Goal: Transaction & Acquisition: Purchase product/service

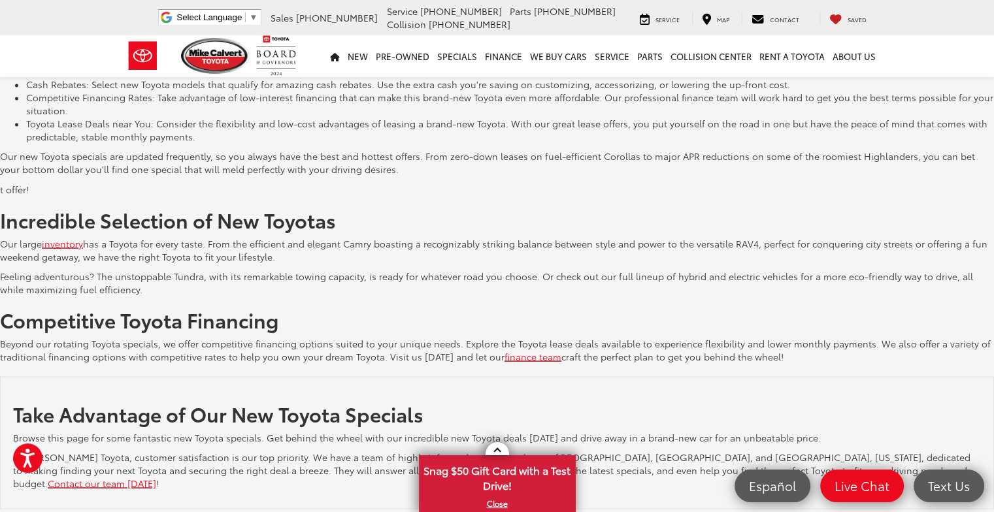
scroll to position [2461, 0]
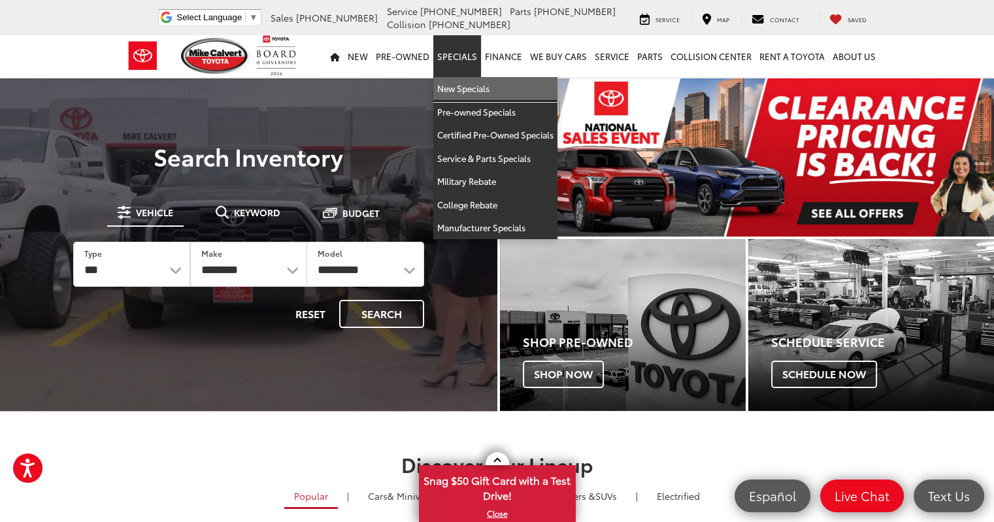
click at [466, 83] on link "New Specials" at bounding box center [495, 89] width 124 height 24
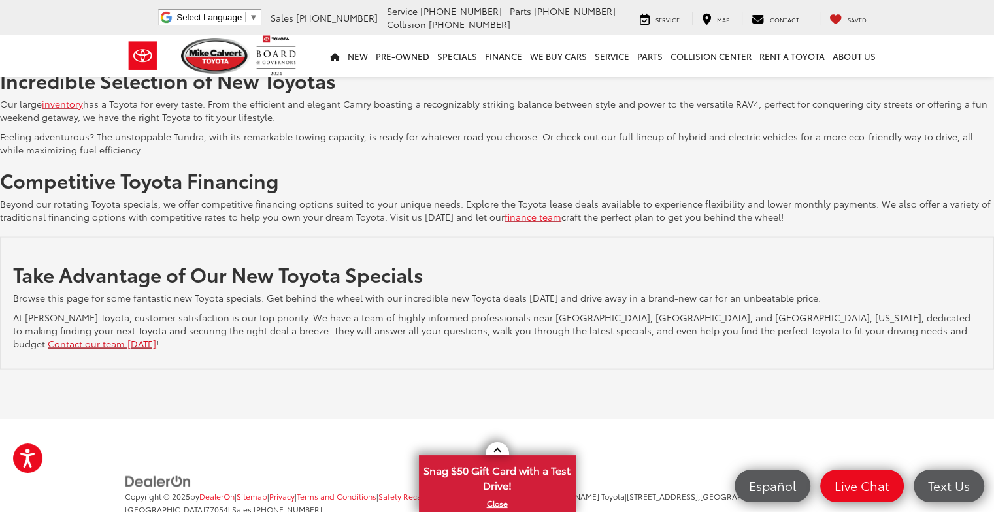
scroll to position [2461, 0]
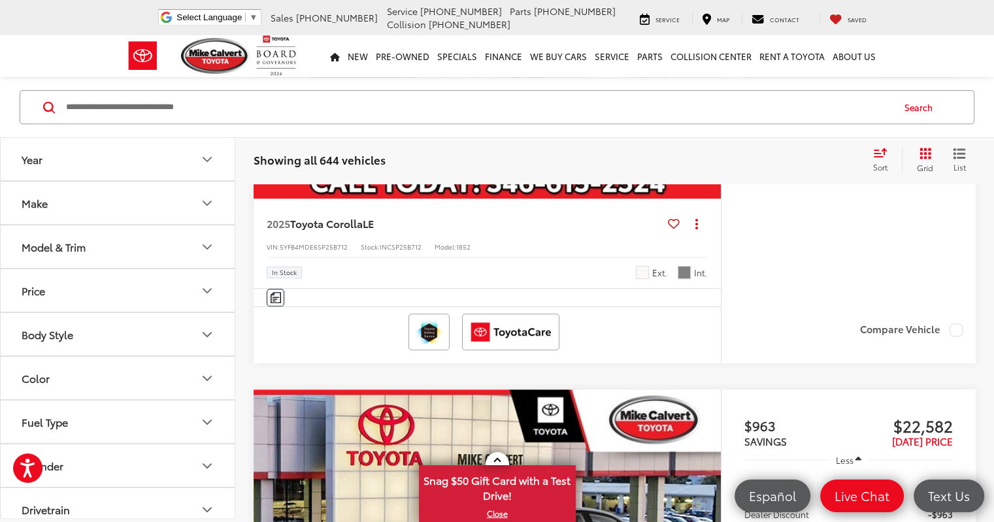
click at [207, 161] on icon "Year" at bounding box center [207, 160] width 16 height 16
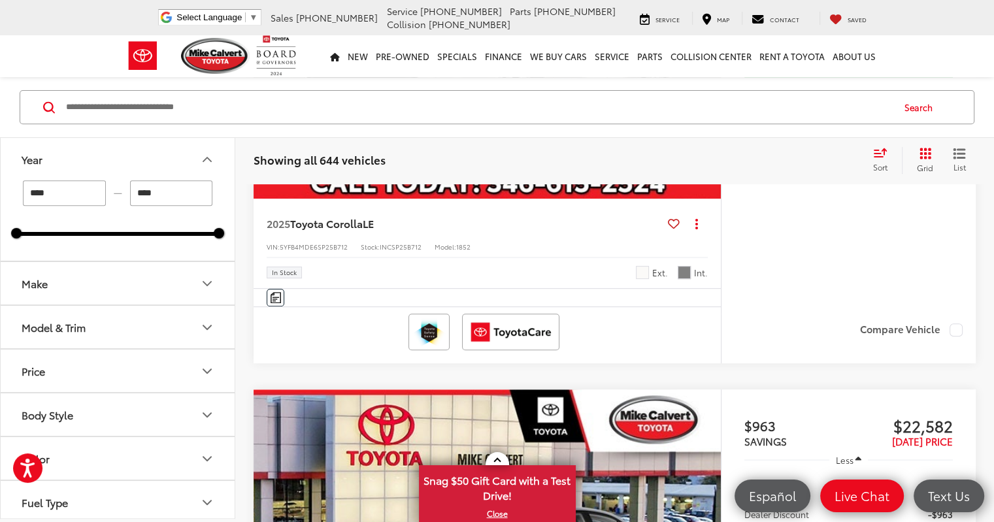
drag, startPoint x: 18, startPoint y: 195, endPoint x: 0, endPoint y: 195, distance: 18.3
click at [3, 195] on div "**** — **** 2022 2026" at bounding box center [118, 220] width 234 height 80
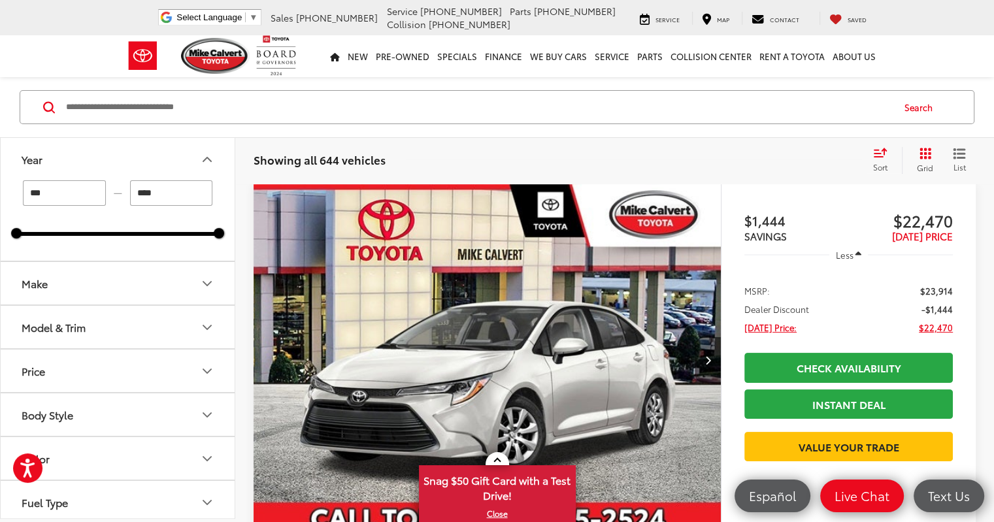
scroll to position [183, 0]
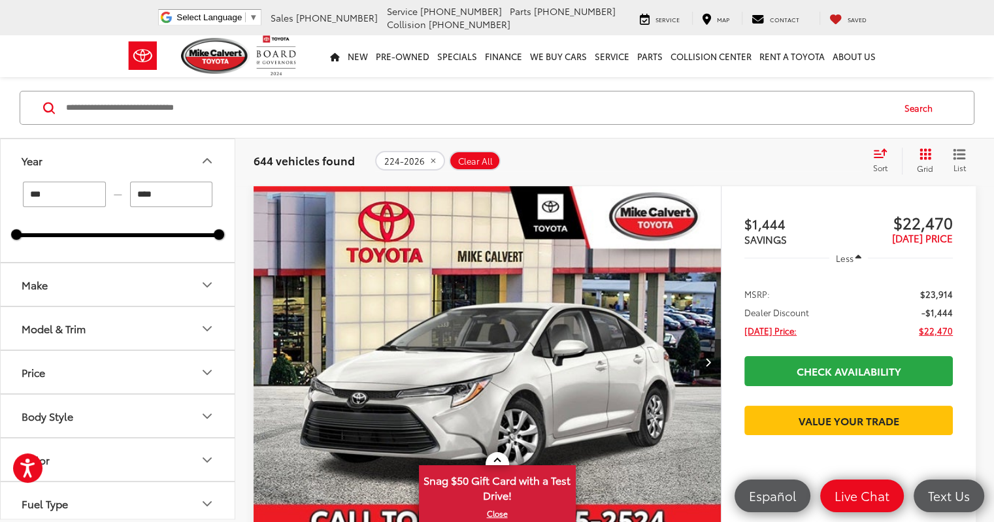
click at [73, 195] on input "***" at bounding box center [64, 194] width 83 height 25
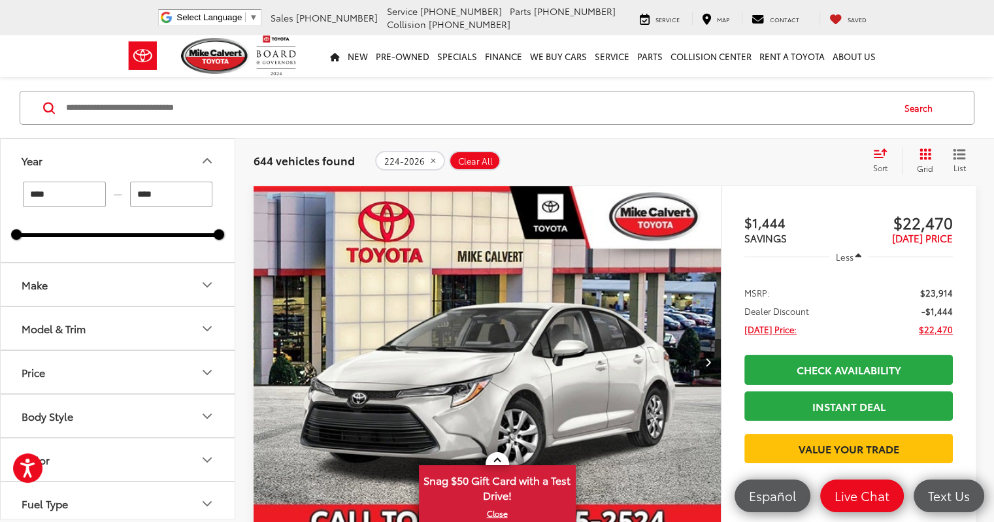
type input "****"
click at [213, 288] on icon "Make" at bounding box center [207, 285] width 16 height 16
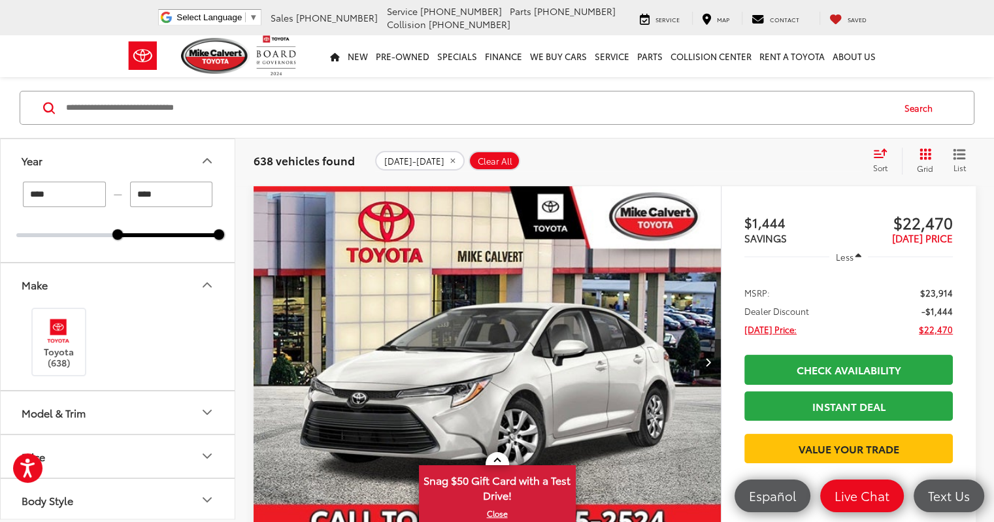
click at [213, 282] on icon "Make" at bounding box center [207, 285] width 16 height 16
click at [209, 327] on icon "Model & Trim" at bounding box center [207, 329] width 8 height 4
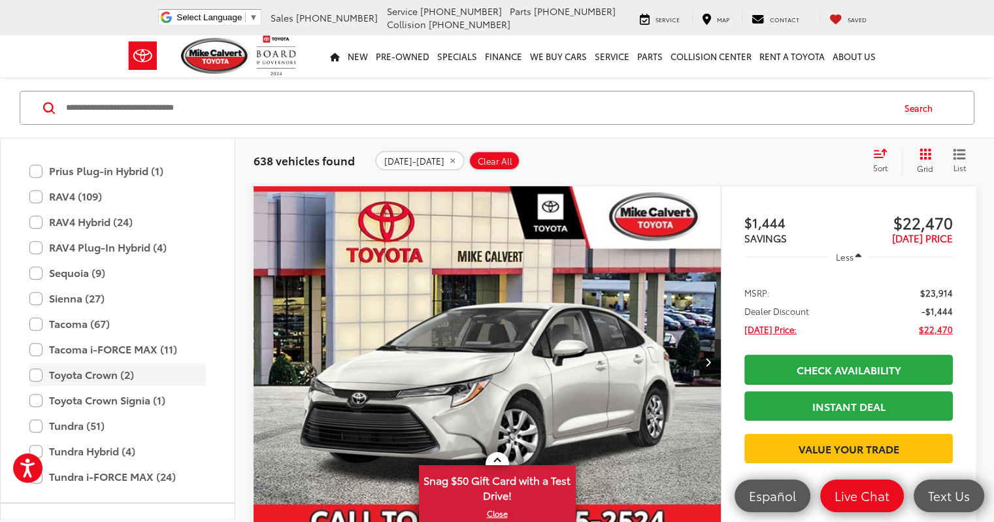
scroll to position [777, 0]
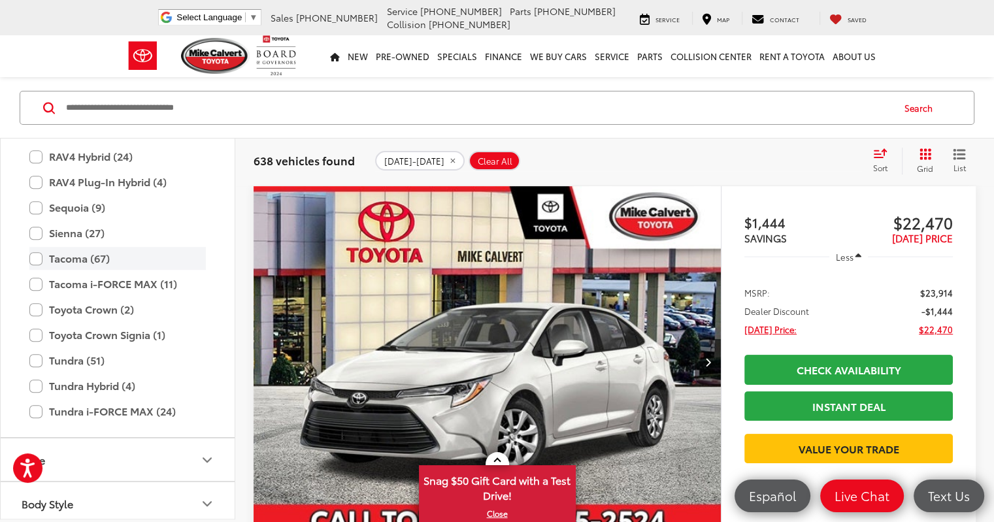
click at [38, 258] on label "Tacoma (67)" at bounding box center [117, 258] width 176 height 23
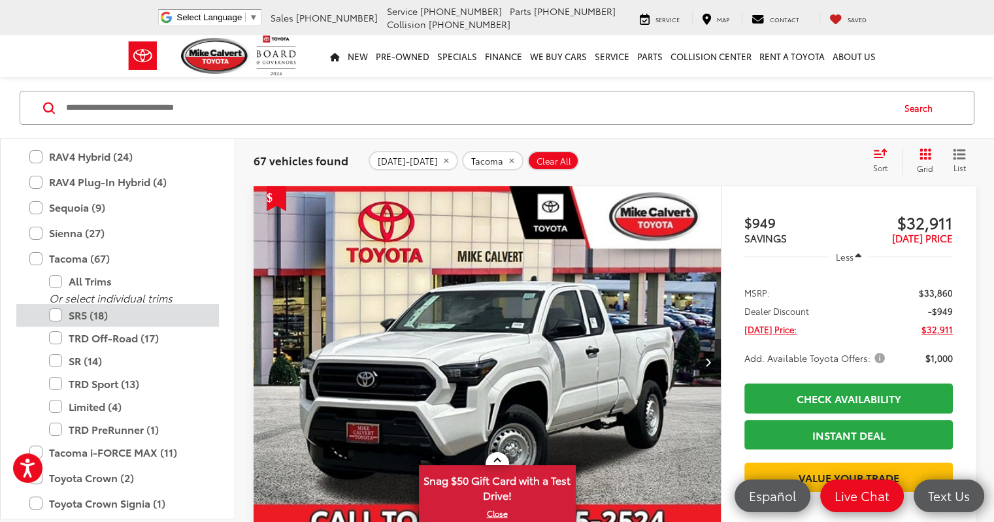
click at [58, 316] on label "SR5 (18)" at bounding box center [127, 315] width 157 height 23
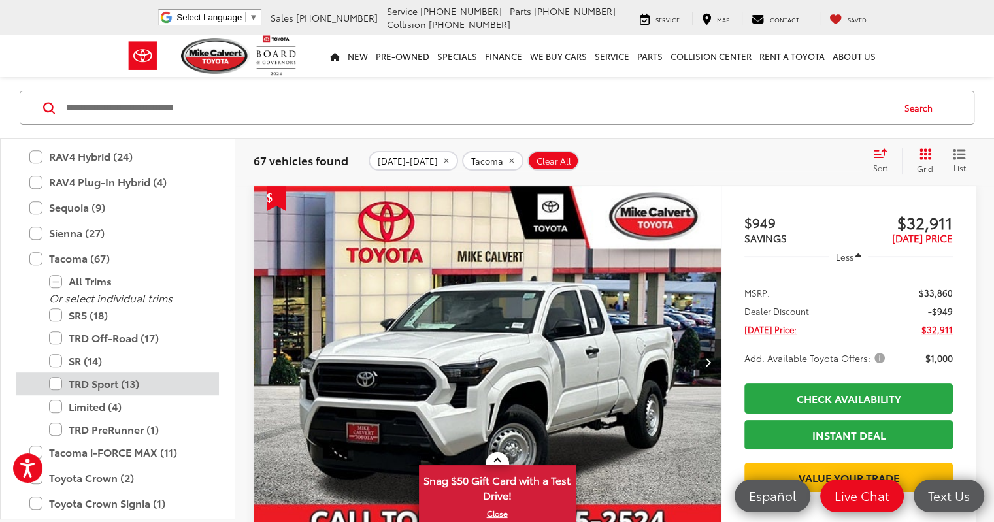
click at [59, 380] on label "TRD Sport (13)" at bounding box center [127, 384] width 157 height 23
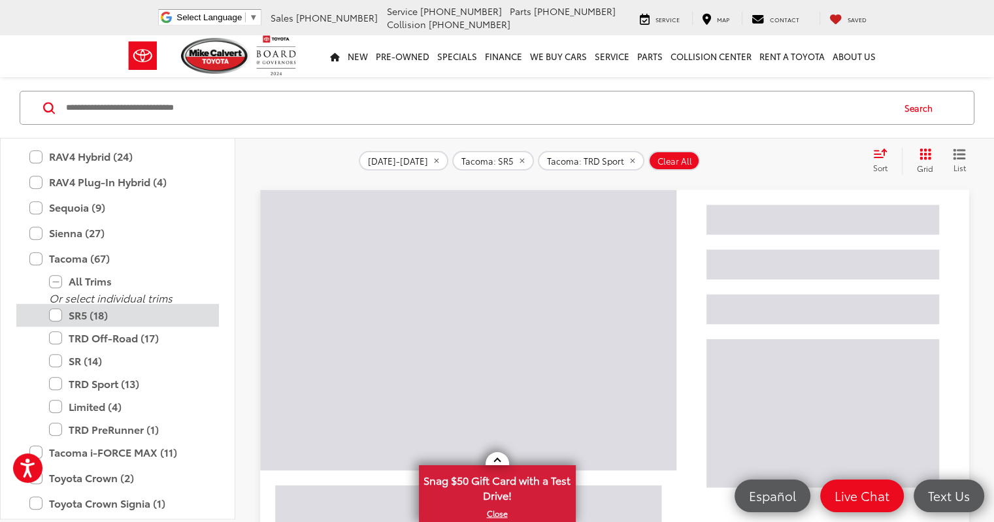
click at [56, 314] on label "SR5 (18)" at bounding box center [127, 315] width 157 height 23
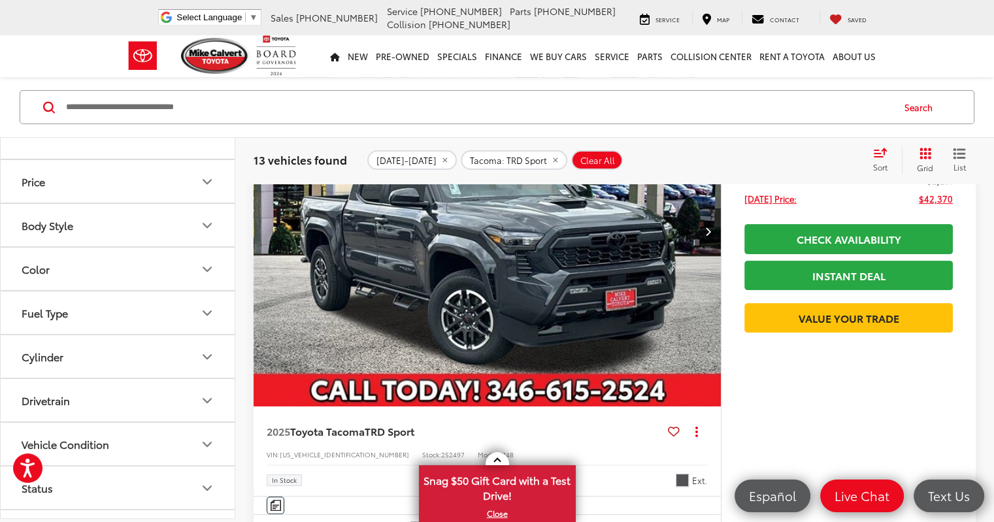
scroll to position [1131, 0]
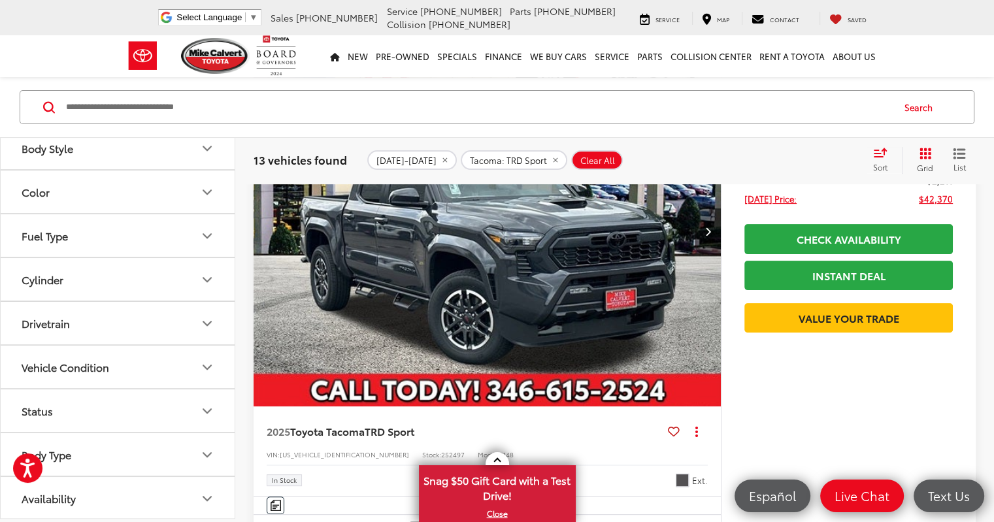
click at [205, 161] on button "Body Style" at bounding box center [118, 148] width 235 height 42
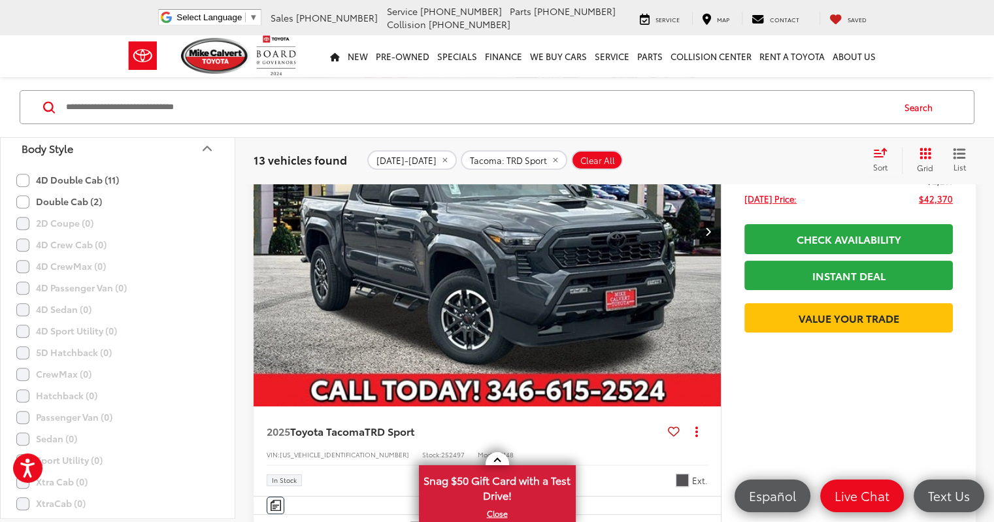
click at [25, 200] on label "Double Cab (2)" at bounding box center [59, 202] width 86 height 22
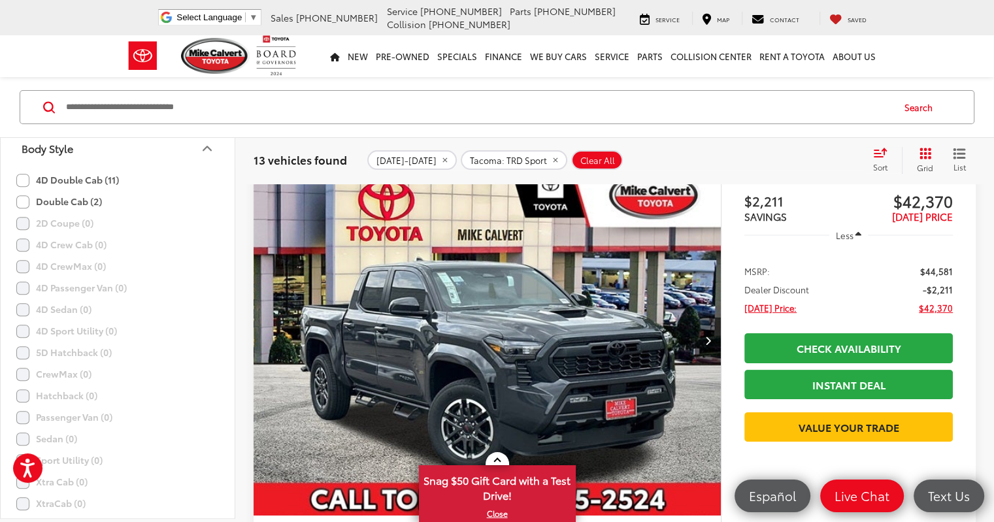
scroll to position [183, 0]
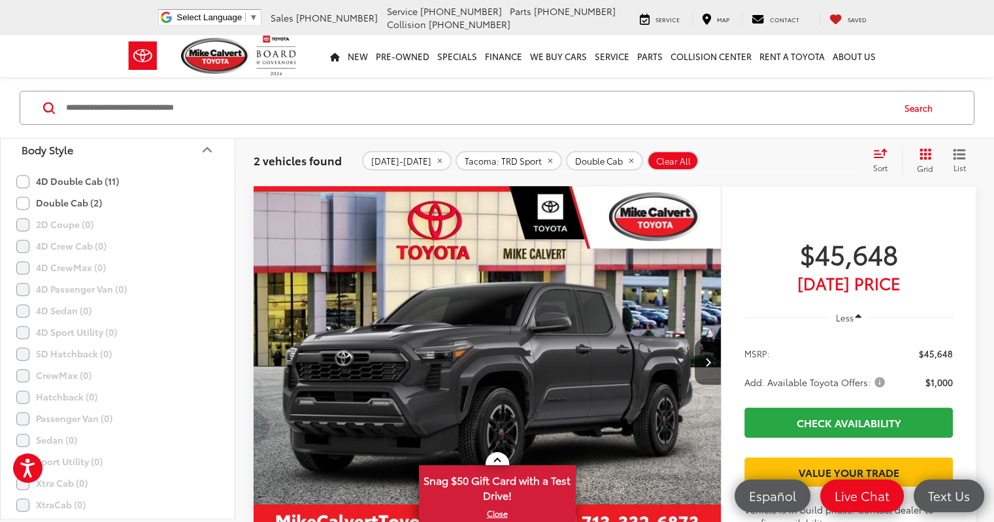
click at [204, 151] on icon "Body Style" at bounding box center [207, 150] width 16 height 16
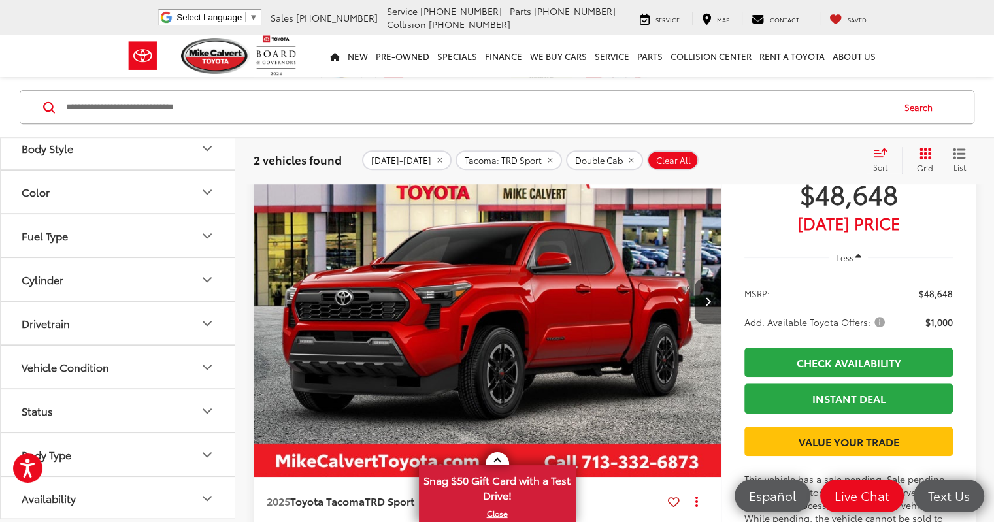
scroll to position [771, 0]
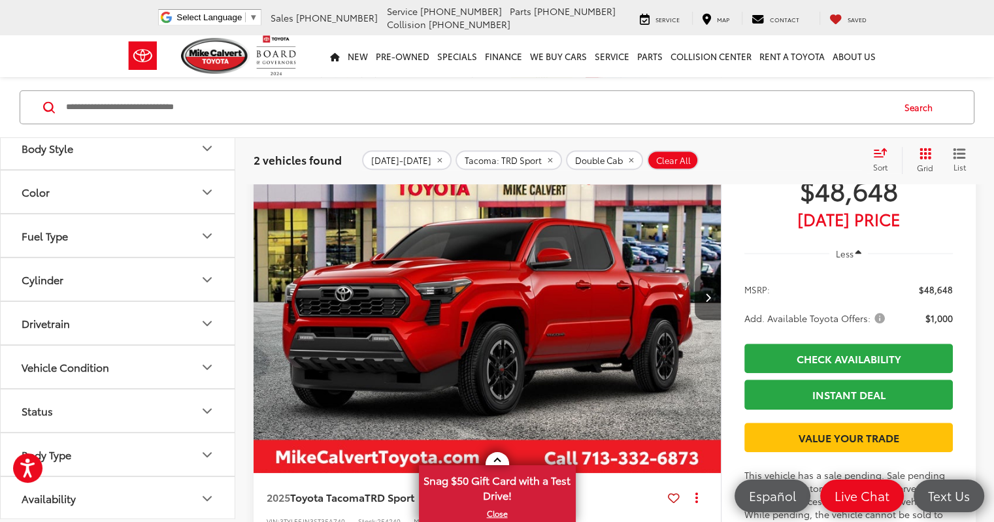
click at [388, 274] on img "2025 Toyota Tacoma TRD Sport 0" at bounding box center [487, 298] width 469 height 352
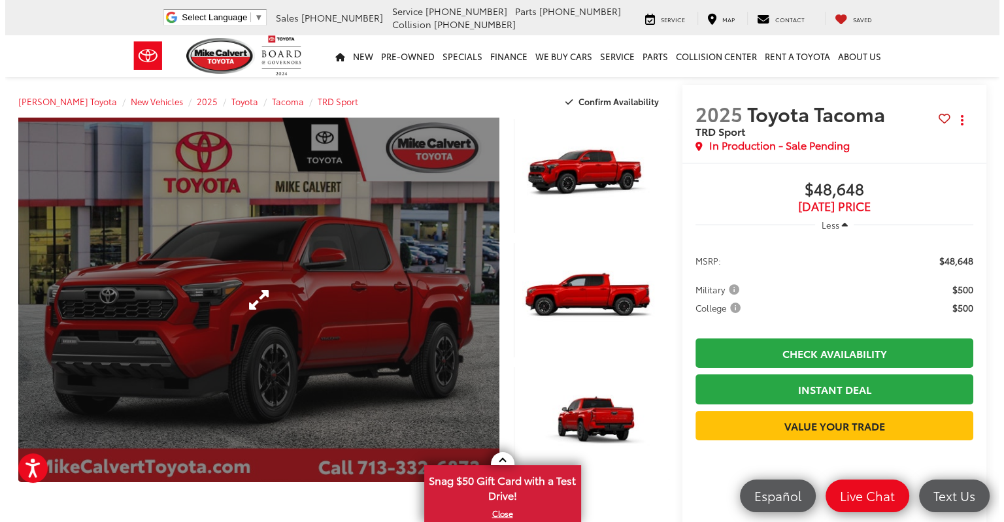
scroll to position [65, 0]
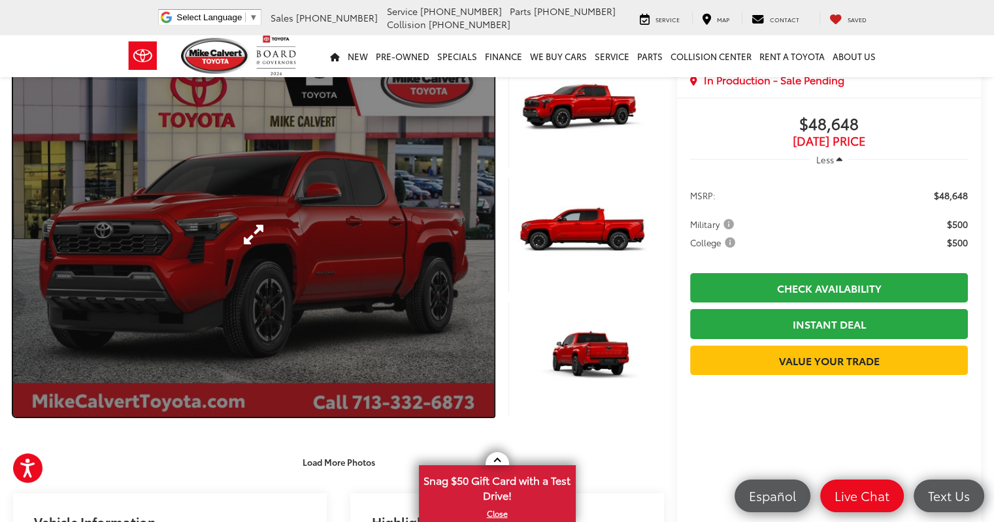
click at [286, 319] on link "Expand Photo 0" at bounding box center [253, 234] width 481 height 365
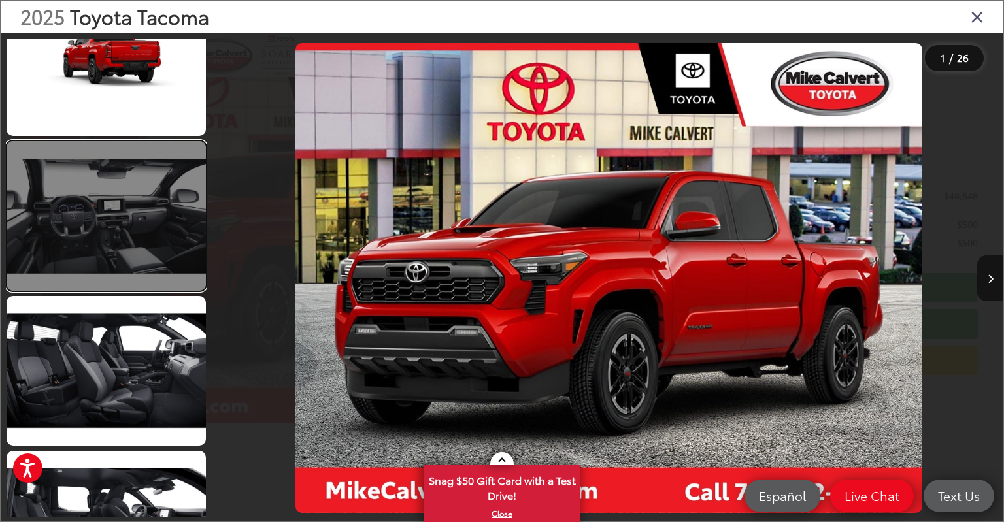
click at [131, 256] on link at bounding box center [106, 216] width 199 height 150
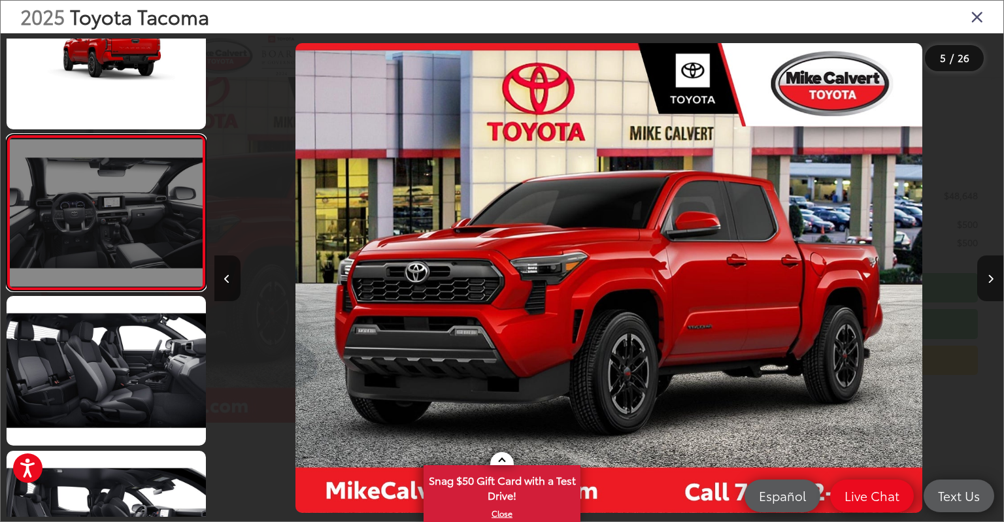
scroll to position [496, 0]
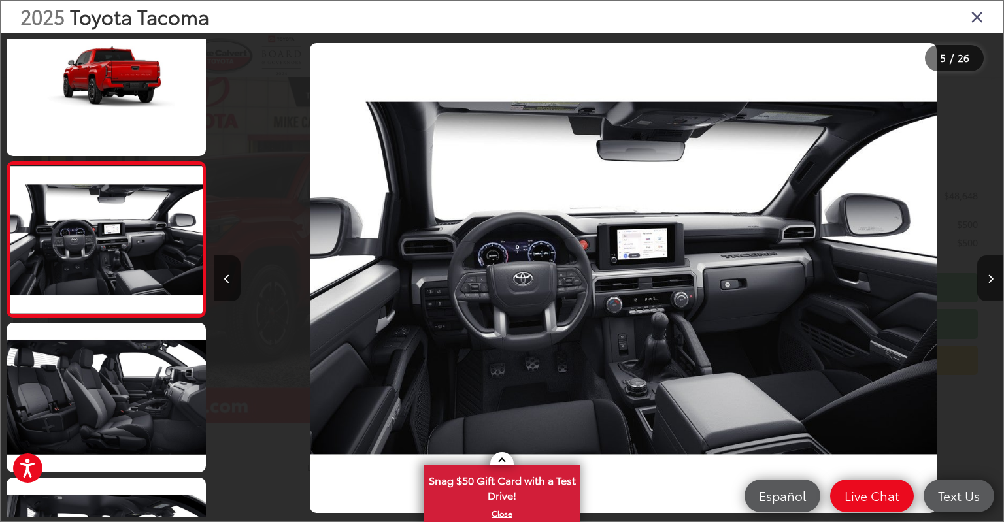
click at [969, 20] on div "2025 Toyota Tacoma" at bounding box center [502, 17] width 1003 height 33
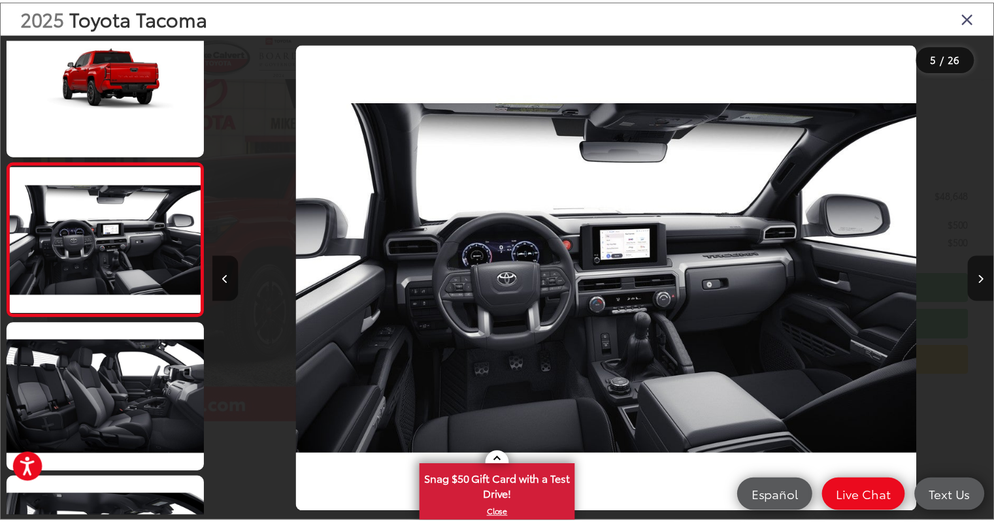
scroll to position [0, 3157]
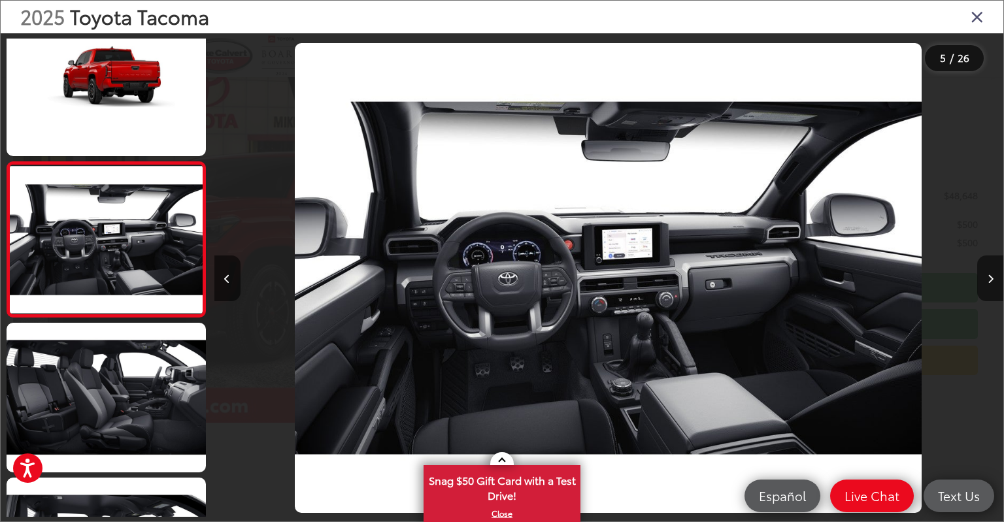
click at [977, 17] on icon "Close gallery" at bounding box center [977, 16] width 13 height 17
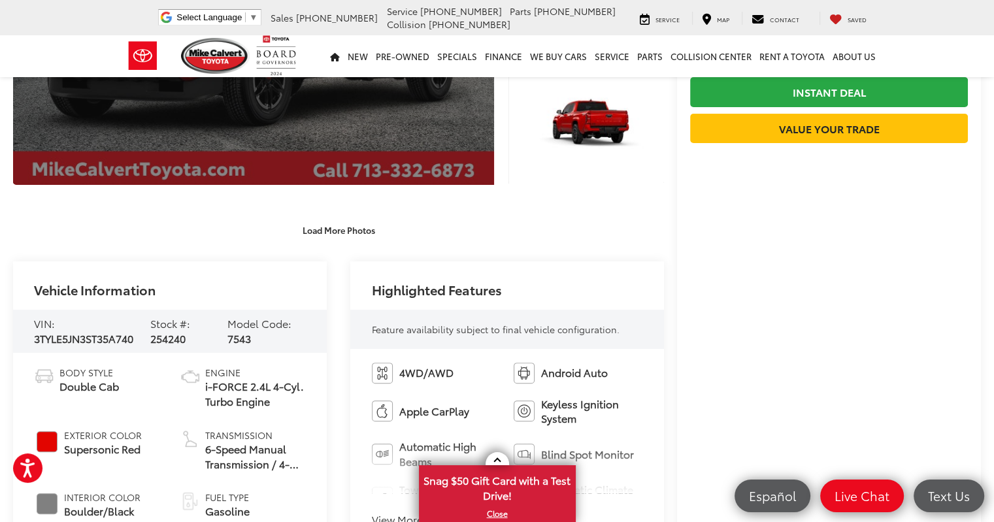
scroll to position [392, 0]
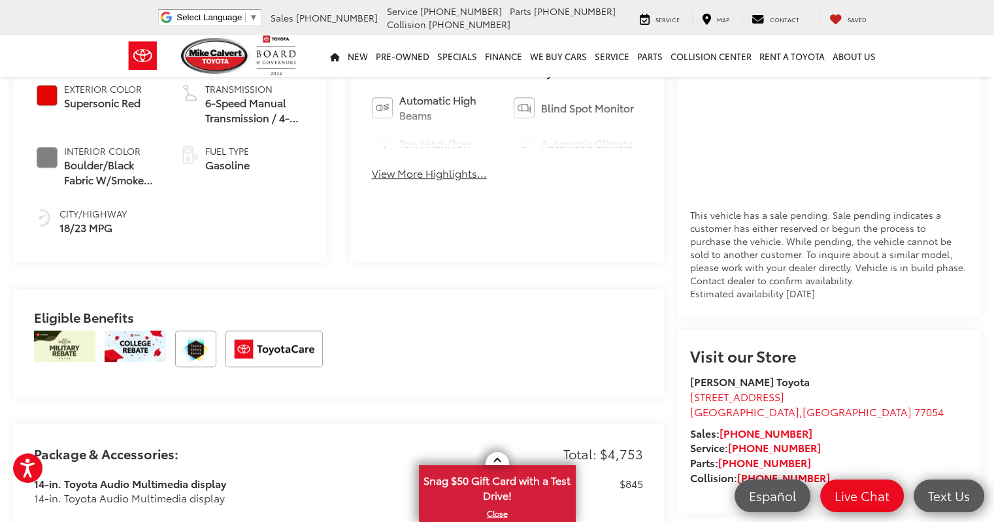
scroll to position [654, 0]
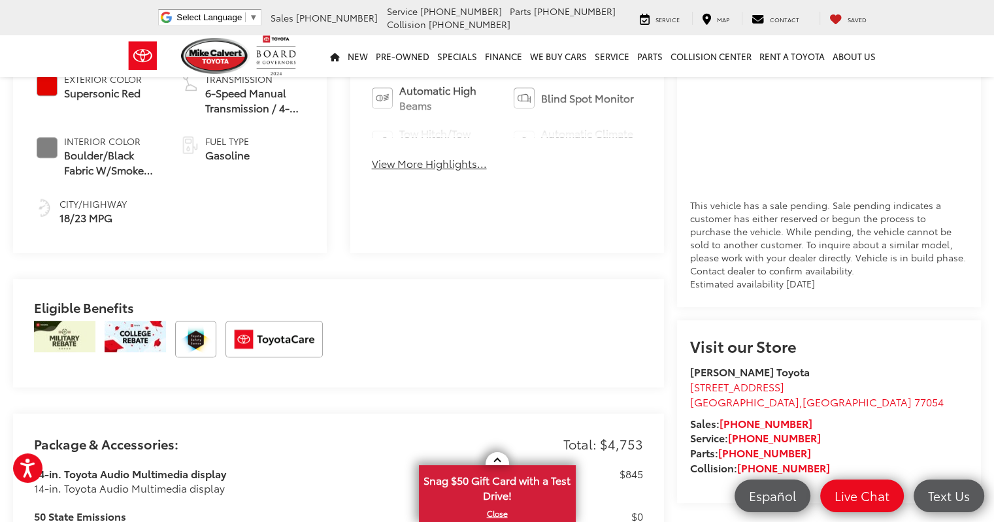
click at [405, 171] on div "4WD/AWD Android Auto Apple CarPlay Keyless Ignition System Automatic High Beams…" at bounding box center [507, 92] width 314 height 199
click at [407, 167] on button "View More Highlights..." at bounding box center [429, 163] width 115 height 15
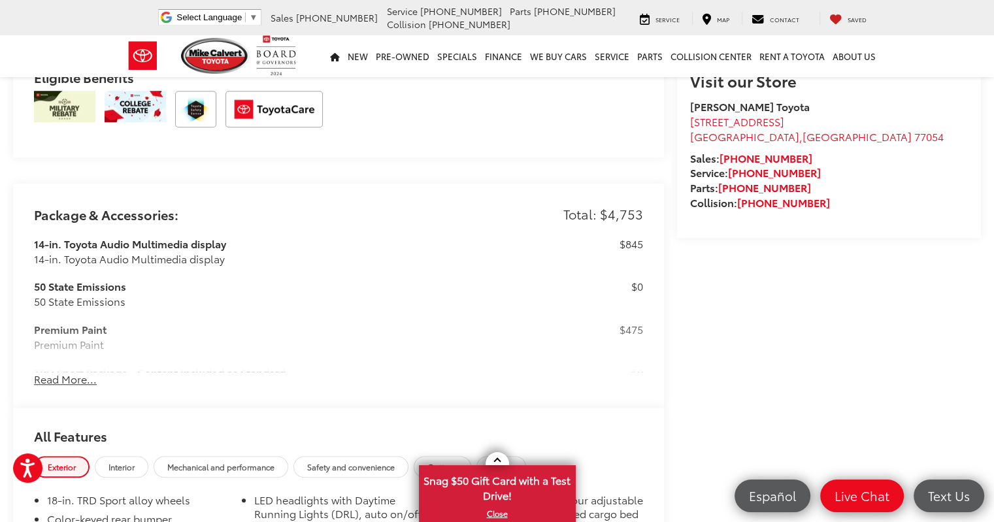
scroll to position [915, 0]
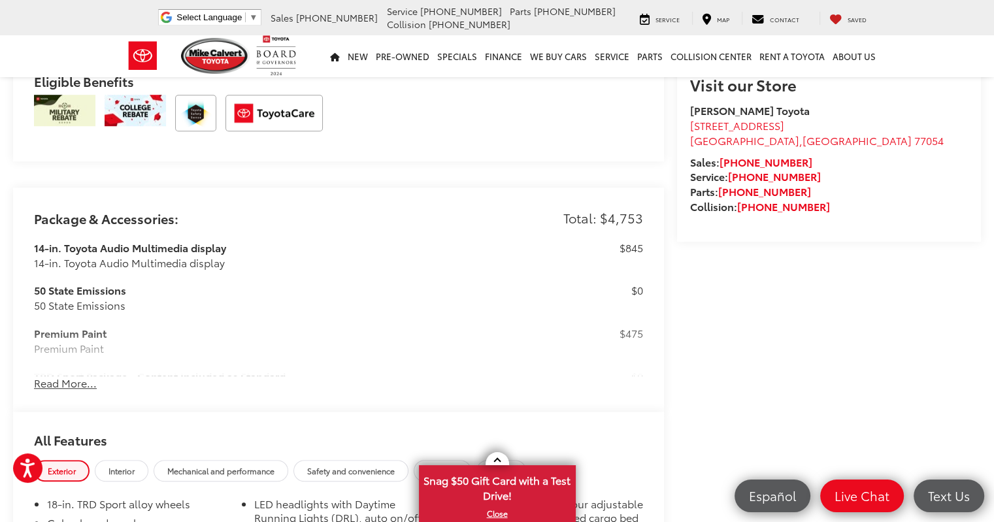
click at [66, 381] on button "Read More..." at bounding box center [65, 383] width 63 height 15
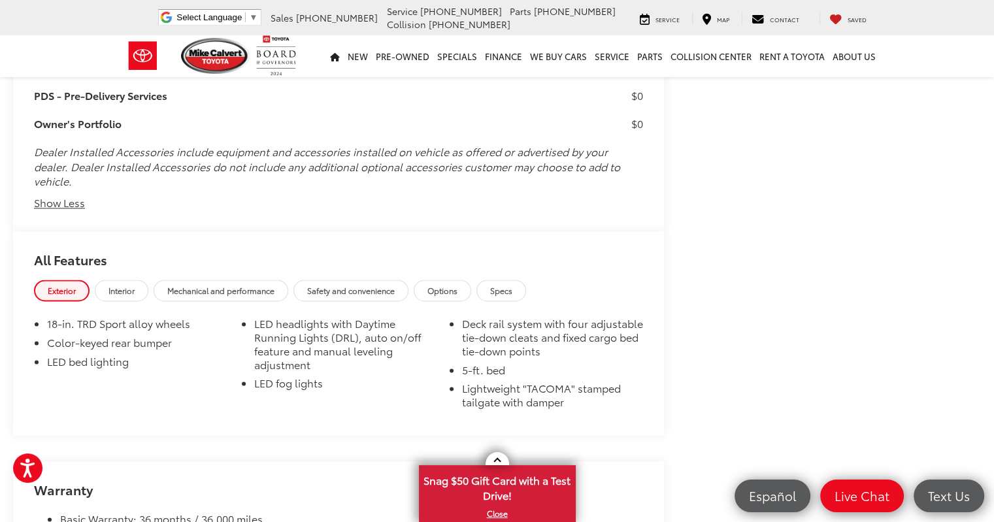
scroll to position [1874, 0]
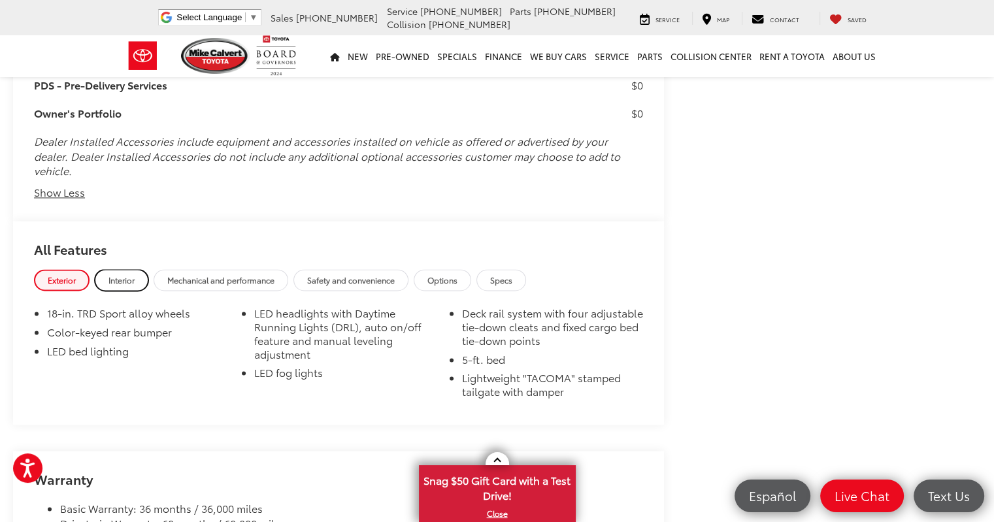
click at [116, 279] on span "Interior" at bounding box center [122, 280] width 26 height 11
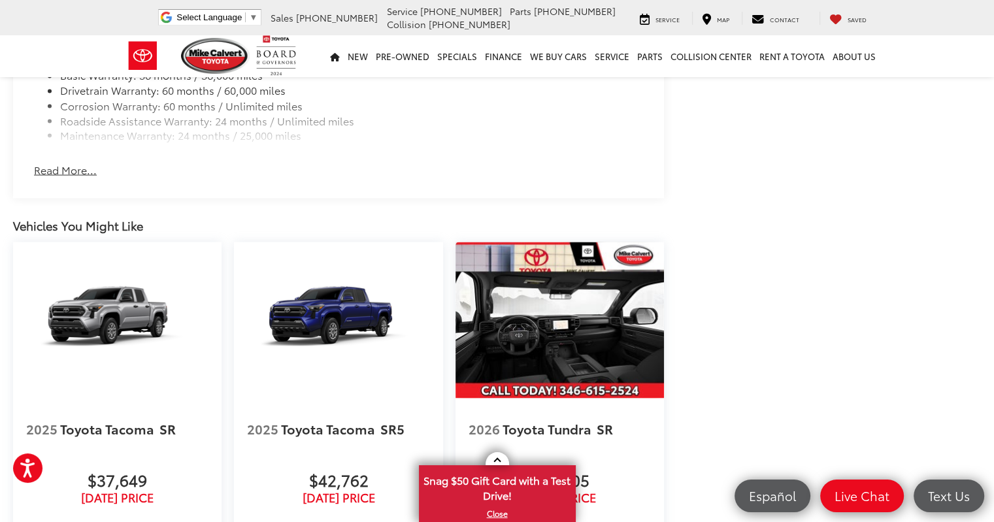
scroll to position [2331, 0]
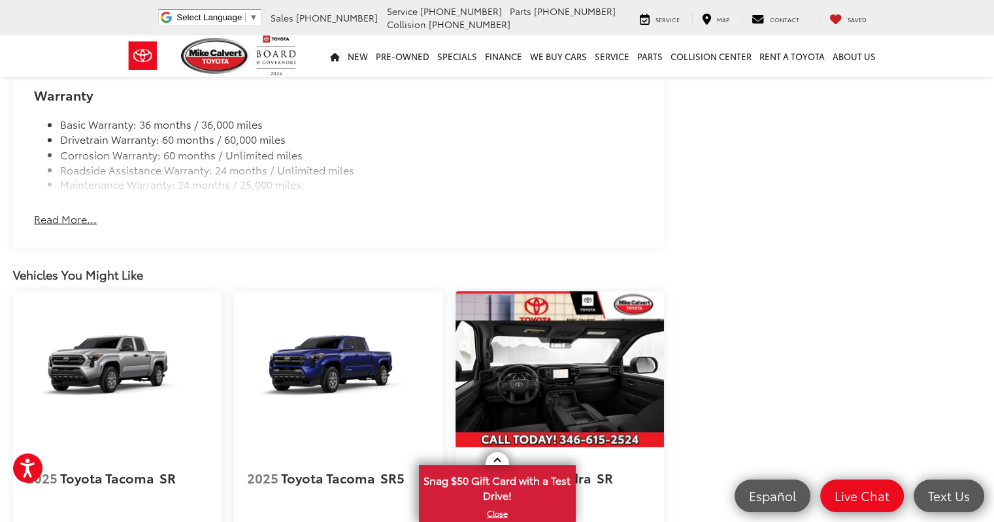
click at [83, 224] on button "Read More..." at bounding box center [65, 218] width 63 height 15
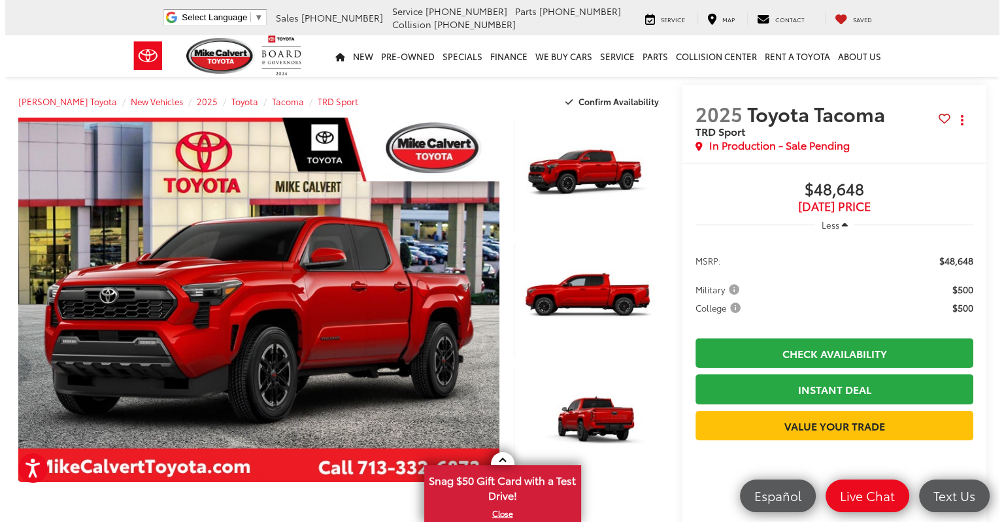
scroll to position [261, 0]
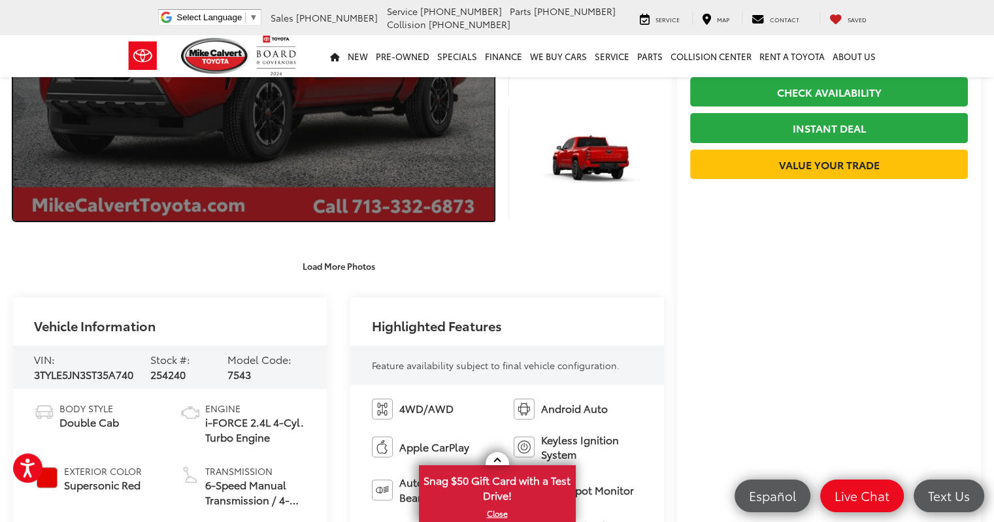
click at [312, 121] on link "Expand Photo 0" at bounding box center [253, 38] width 481 height 365
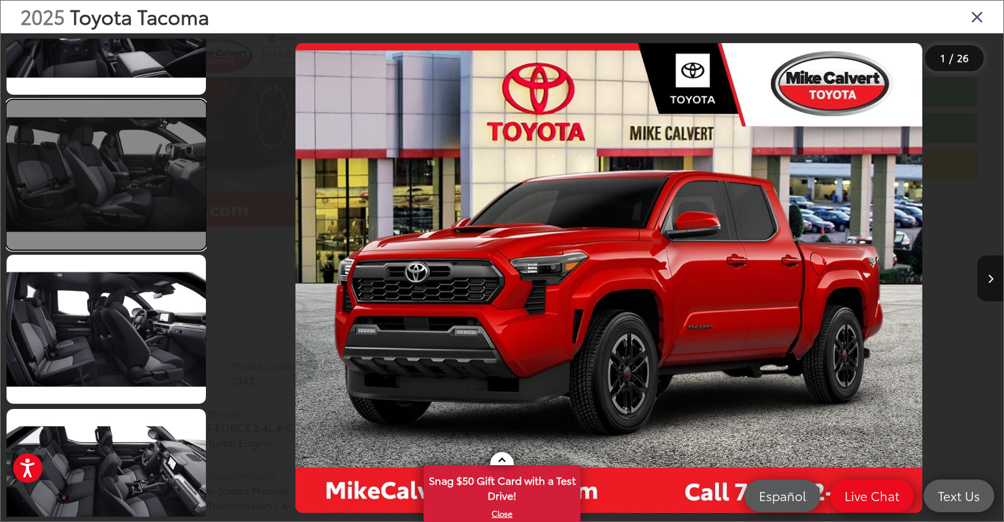
click at [130, 151] on link at bounding box center [106, 175] width 199 height 150
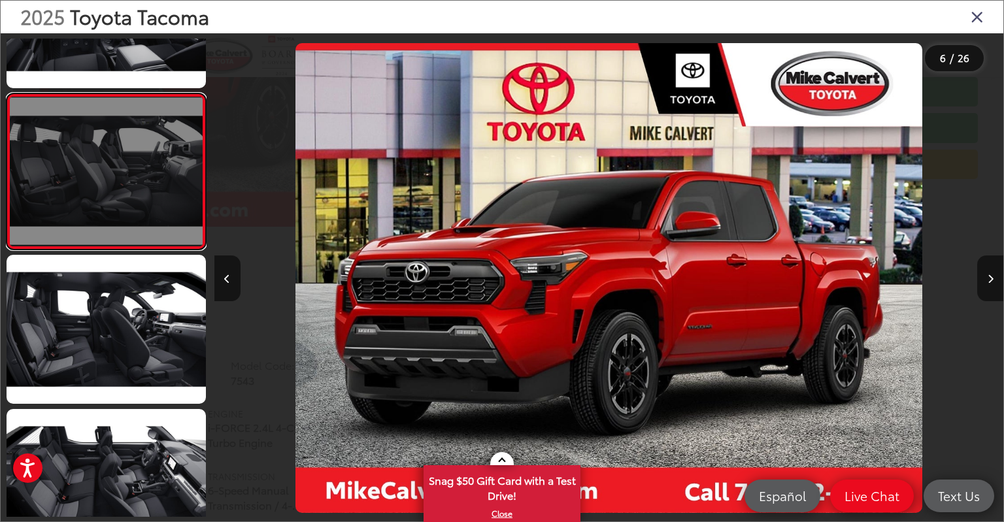
scroll to position [650, 0]
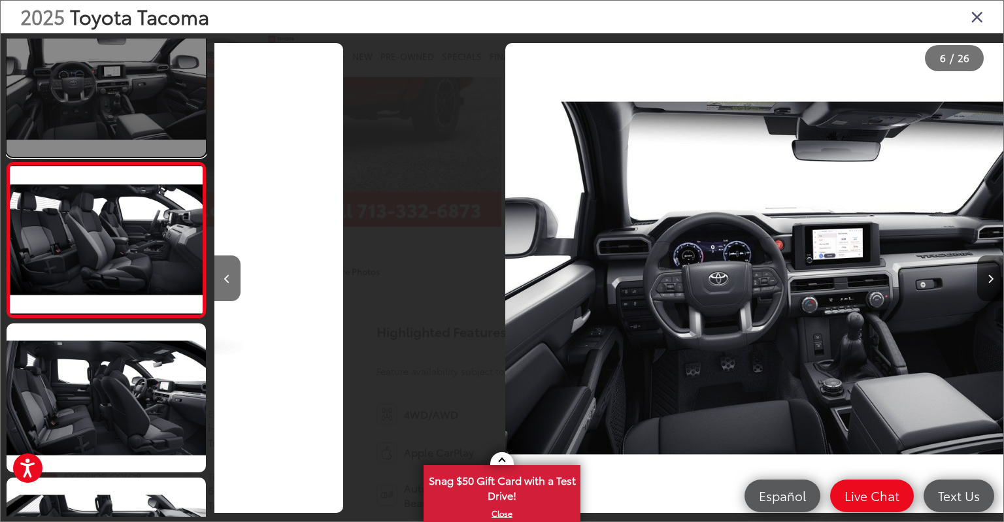
click at [127, 127] on link at bounding box center [106, 82] width 199 height 150
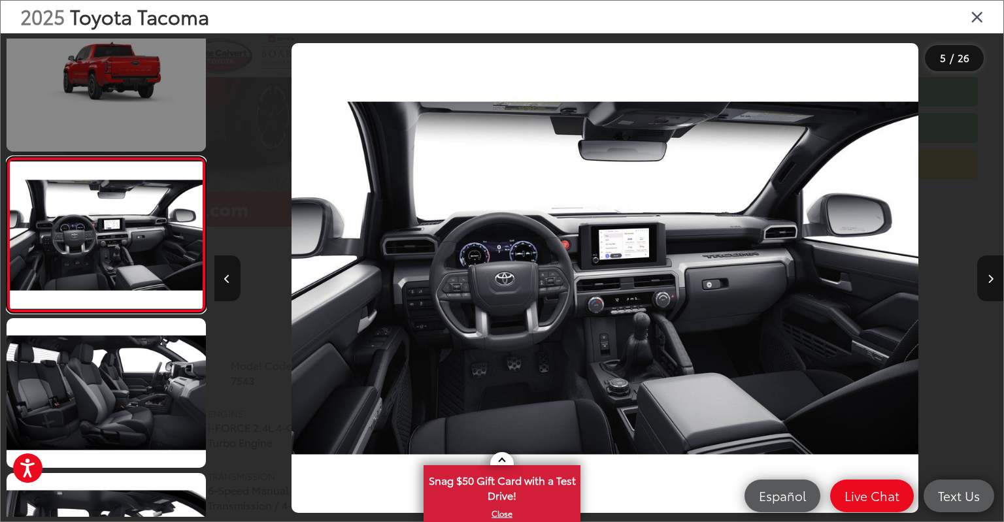
scroll to position [0, 3157]
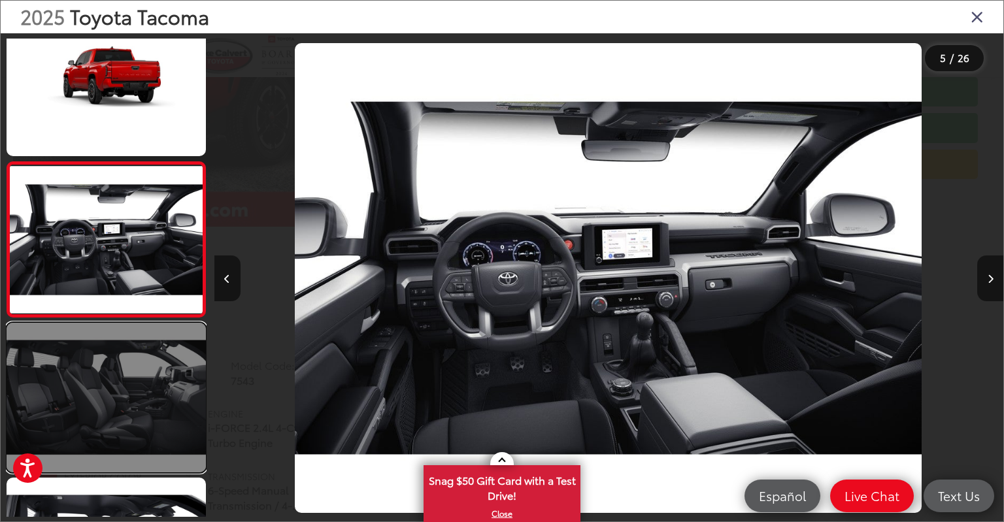
click at [121, 395] on link at bounding box center [106, 398] width 199 height 150
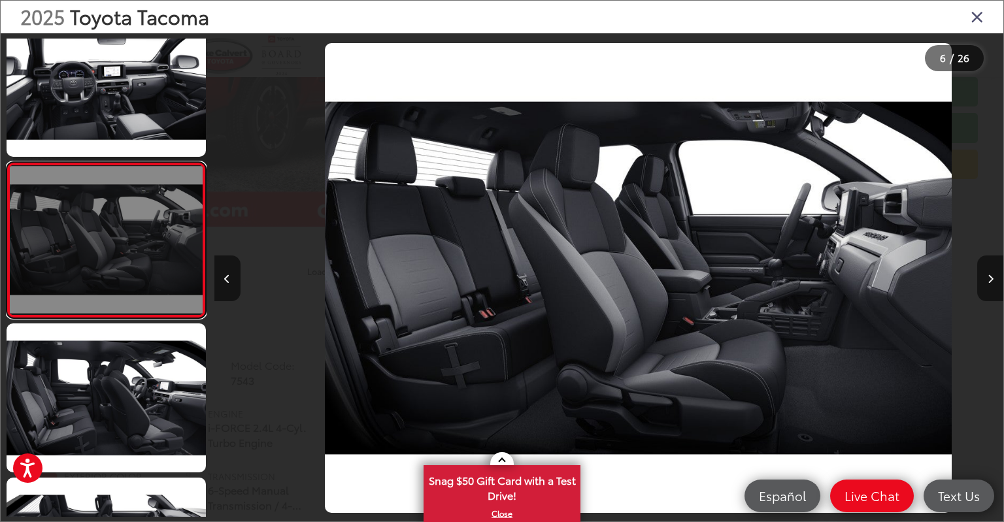
scroll to position [0, 3946]
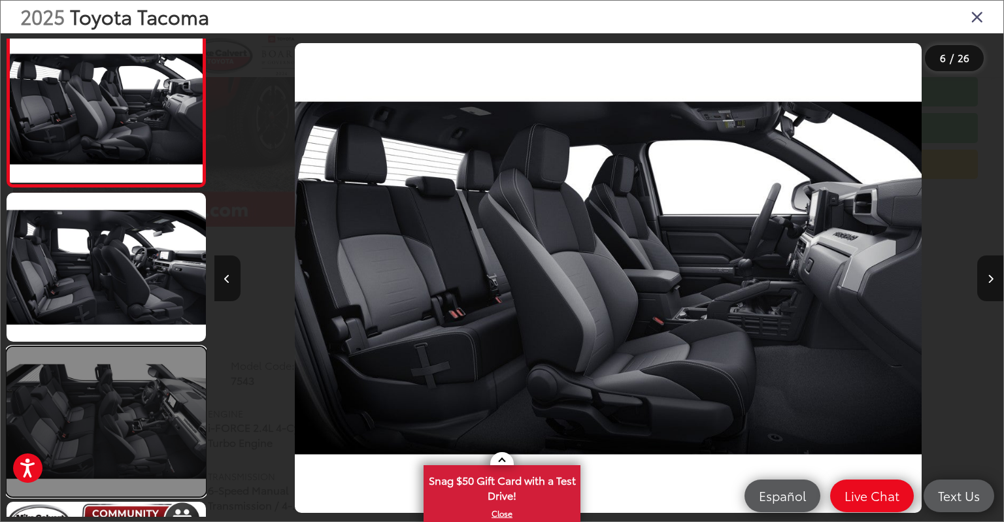
click at [131, 385] on link at bounding box center [106, 422] width 199 height 150
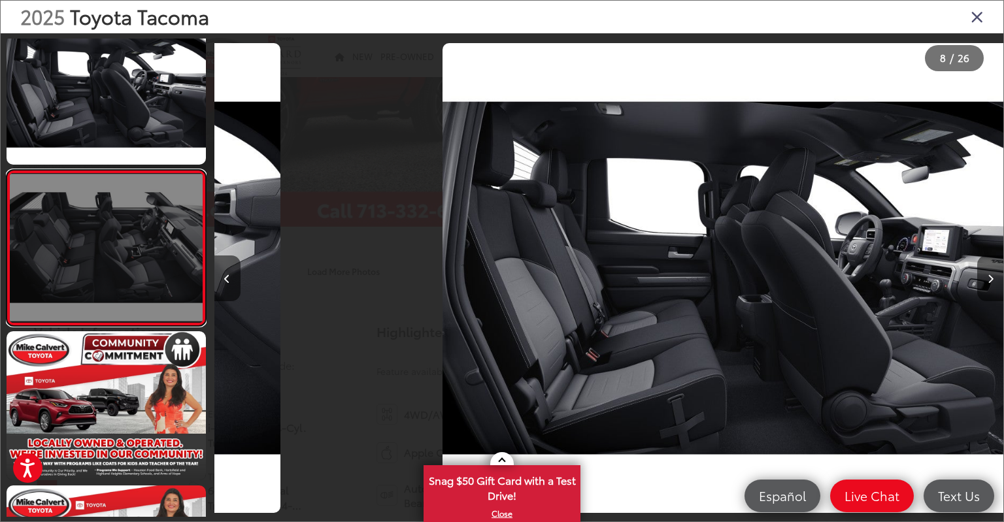
scroll to position [0, 0]
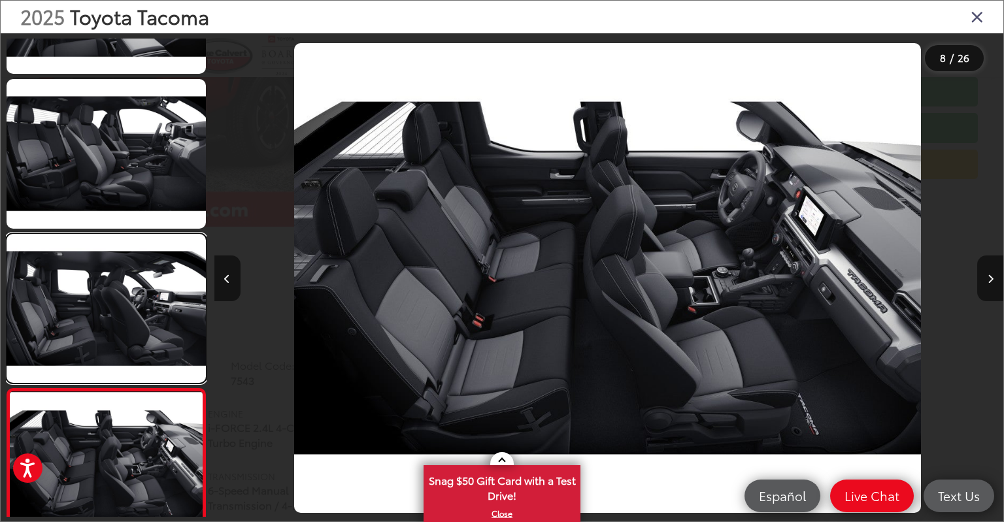
click at [131, 334] on link at bounding box center [106, 309] width 199 height 150
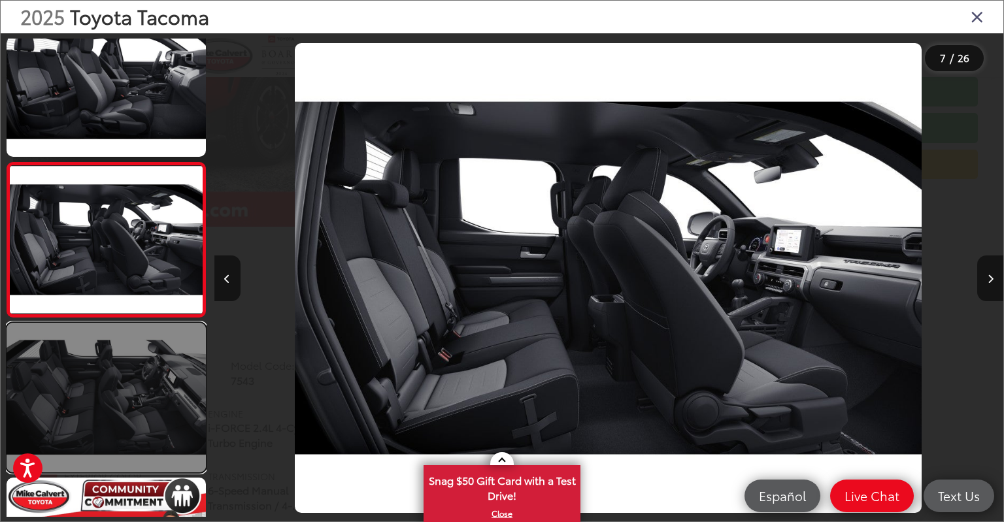
click at [124, 386] on link at bounding box center [106, 398] width 199 height 150
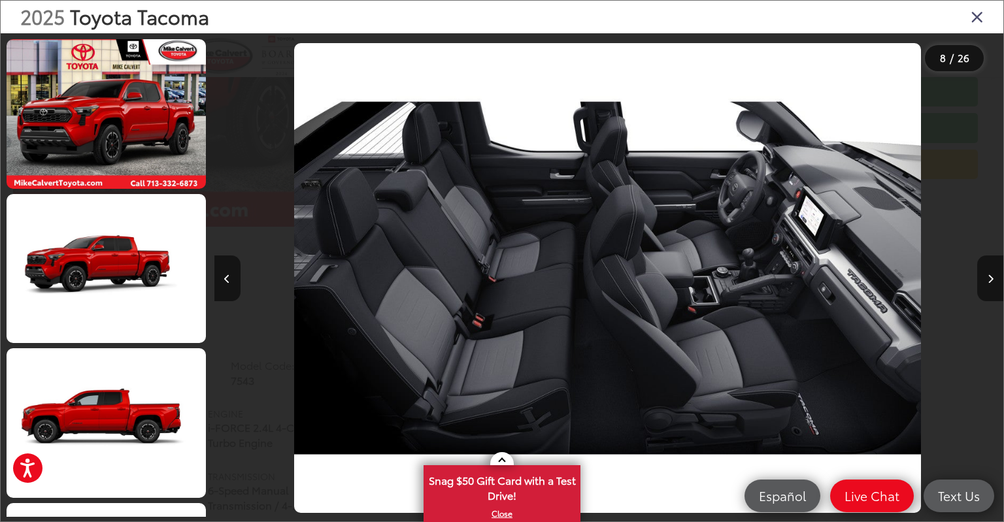
click at [971, 18] on icon "Close gallery" at bounding box center [977, 16] width 13 height 17
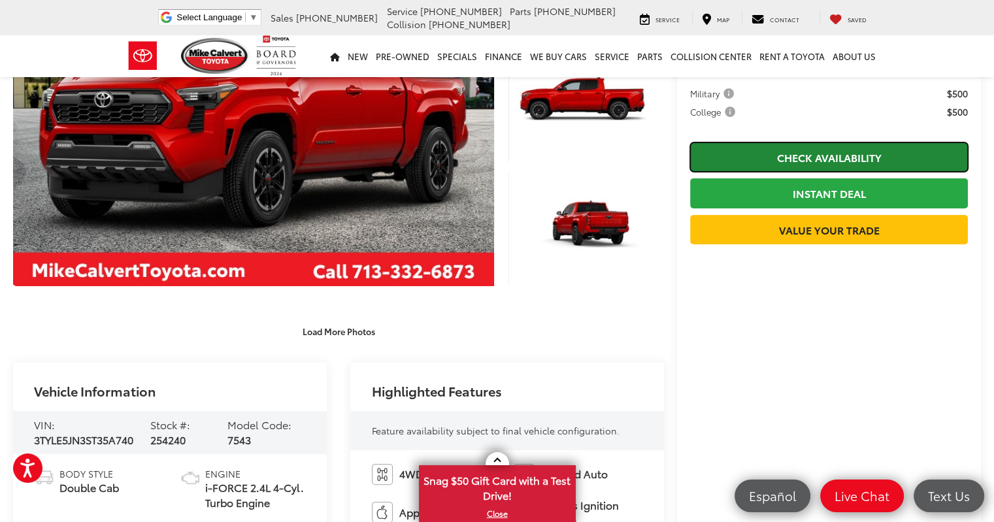
click at [758, 155] on link "Check Availability" at bounding box center [829, 156] width 278 height 29
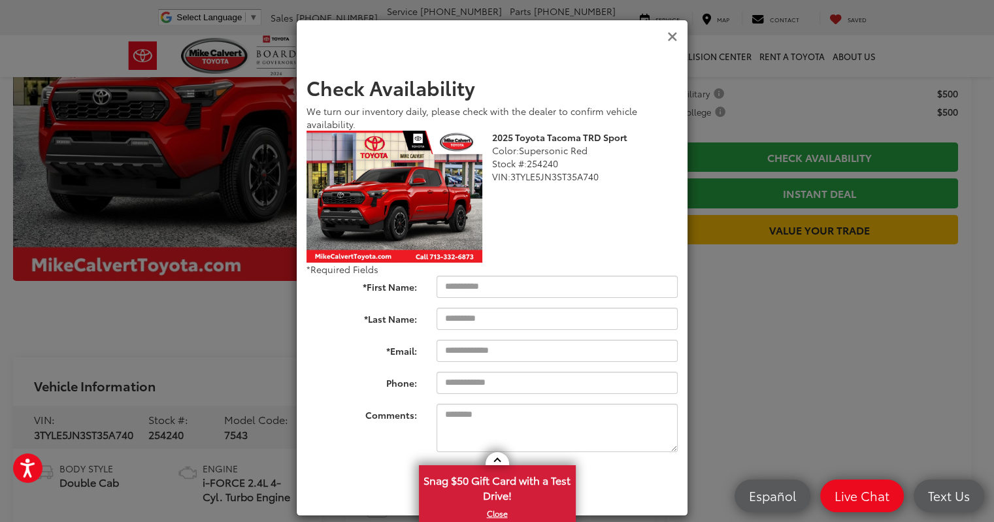
click at [667, 39] on icon "Close" at bounding box center [672, 37] width 10 height 14
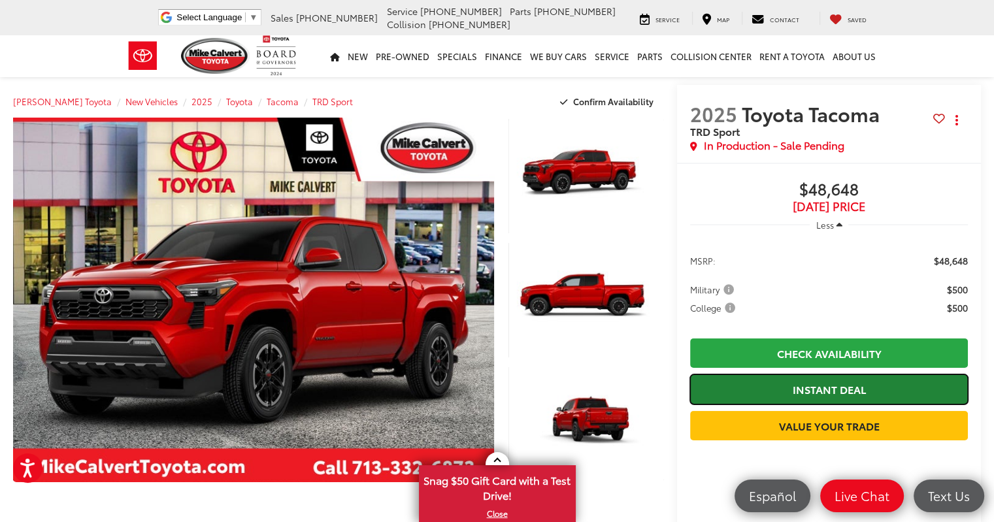
click at [737, 392] on link "Instant Deal" at bounding box center [829, 389] width 278 height 29
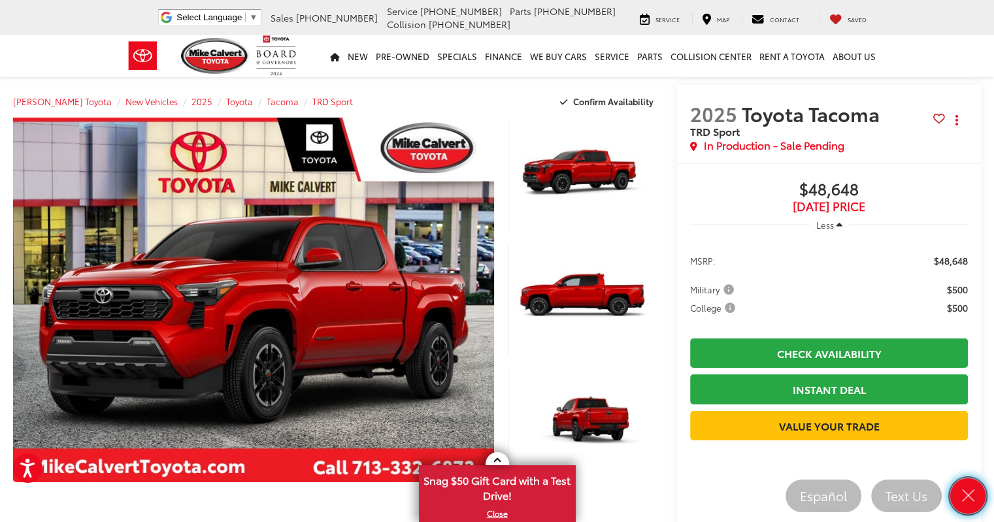
click at [958, 499] on link "Close" at bounding box center [968, 496] width 36 height 36
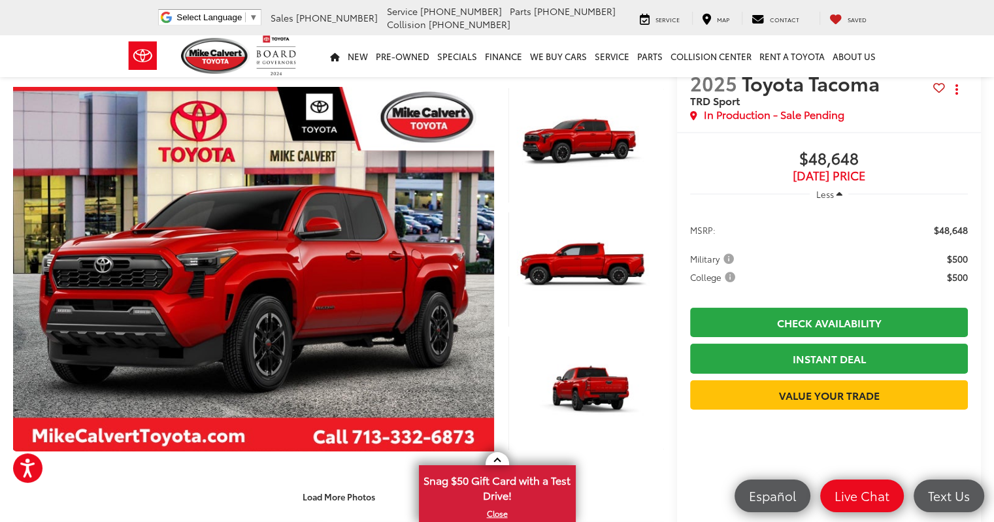
scroll to position [65, 0]
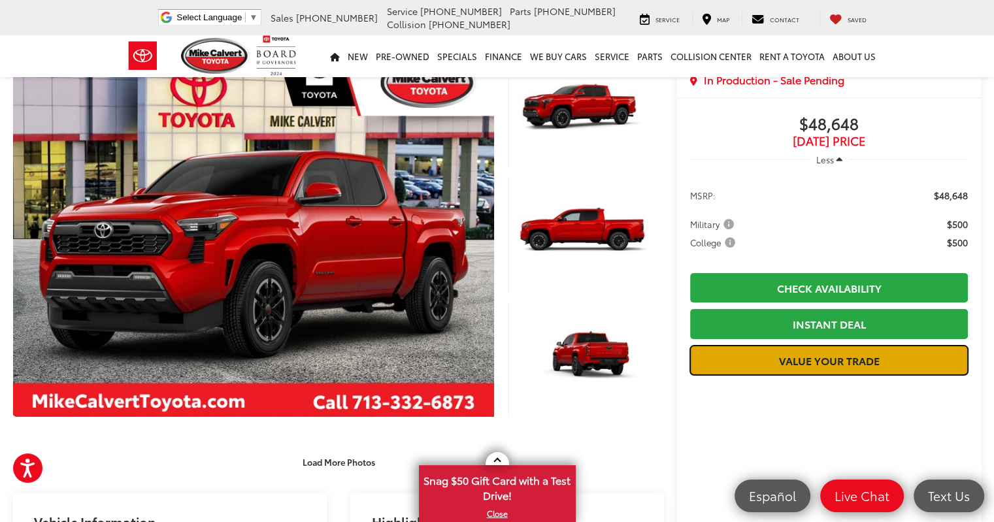
click at [718, 368] on link "Value Your Trade" at bounding box center [829, 360] width 278 height 29
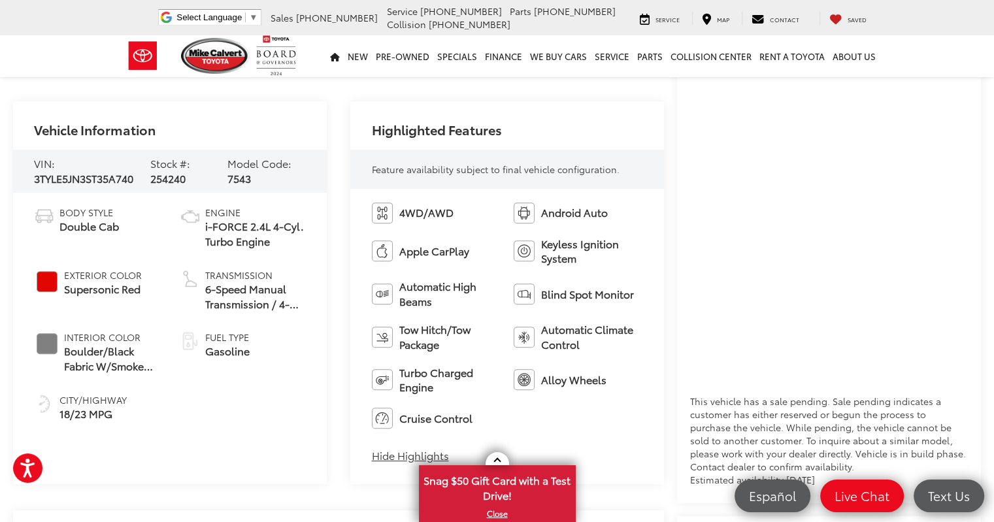
scroll to position [261, 0]
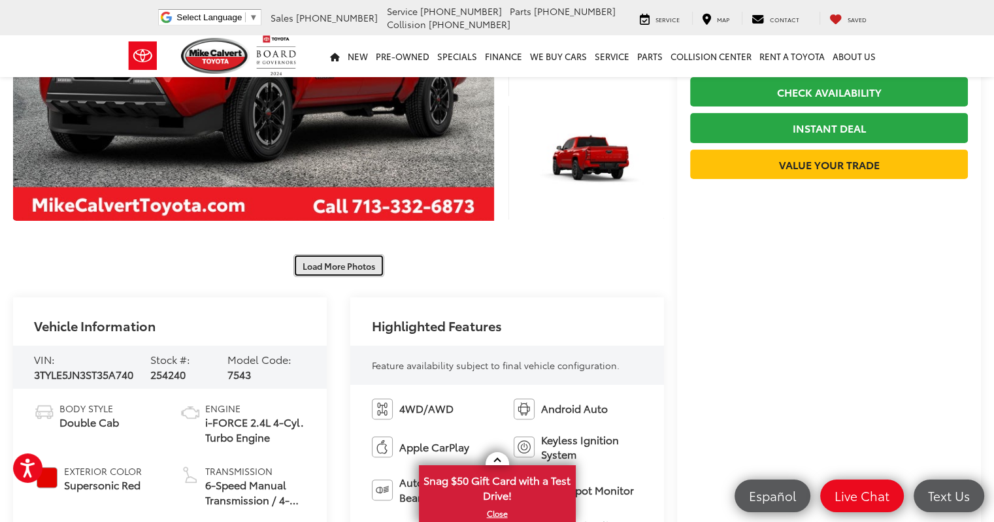
click at [346, 271] on button "Load More Photos" at bounding box center [338, 265] width 91 height 23
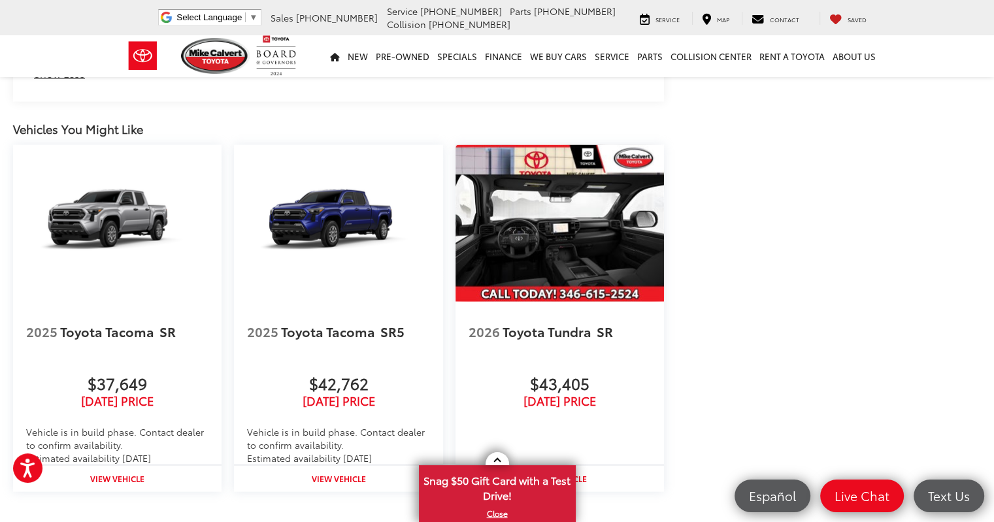
scroll to position [3007, 0]
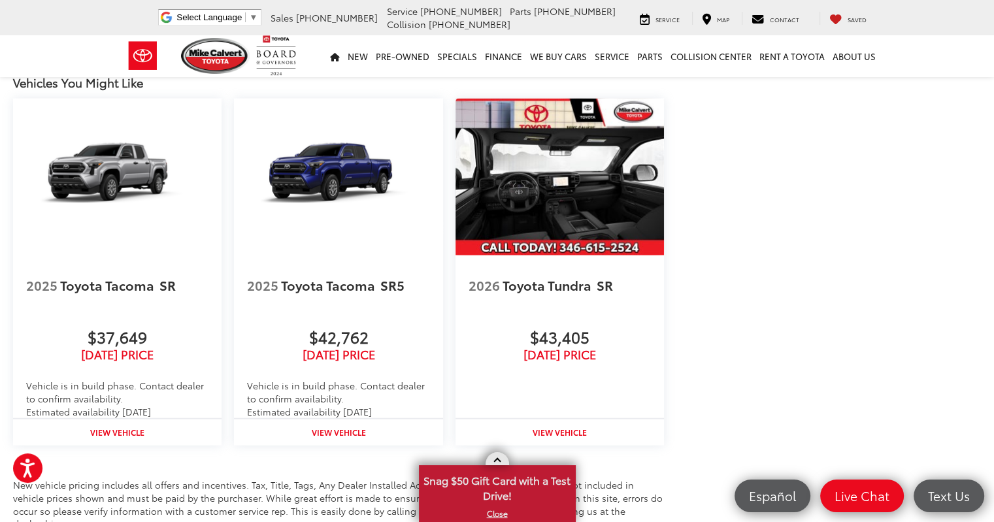
click at [499, 460] on span at bounding box center [496, 461] width 7 height 7
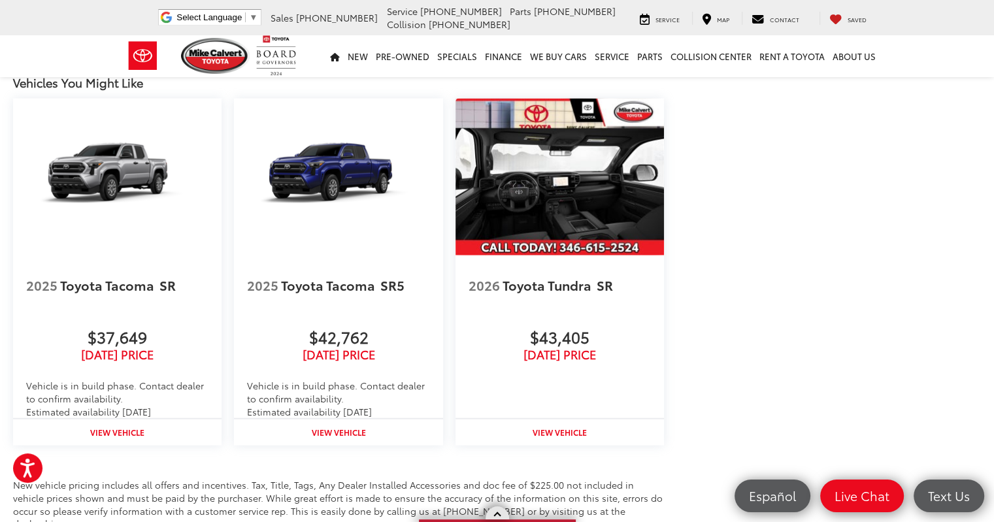
click at [495, 517] on span at bounding box center [496, 515] width 7 height 7
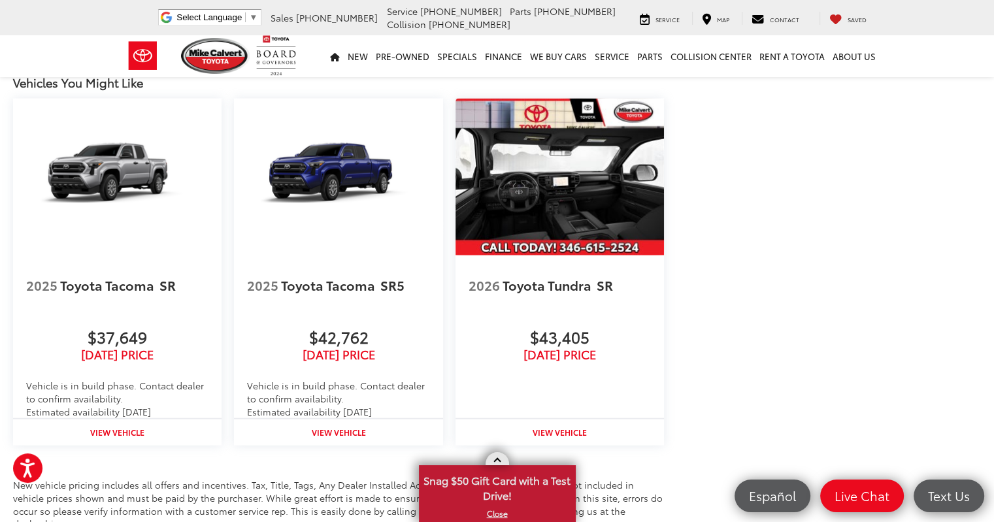
click at [492, 495] on span "Snag $50 Gift Card with a Test Drive!" at bounding box center [497, 487] width 154 height 40
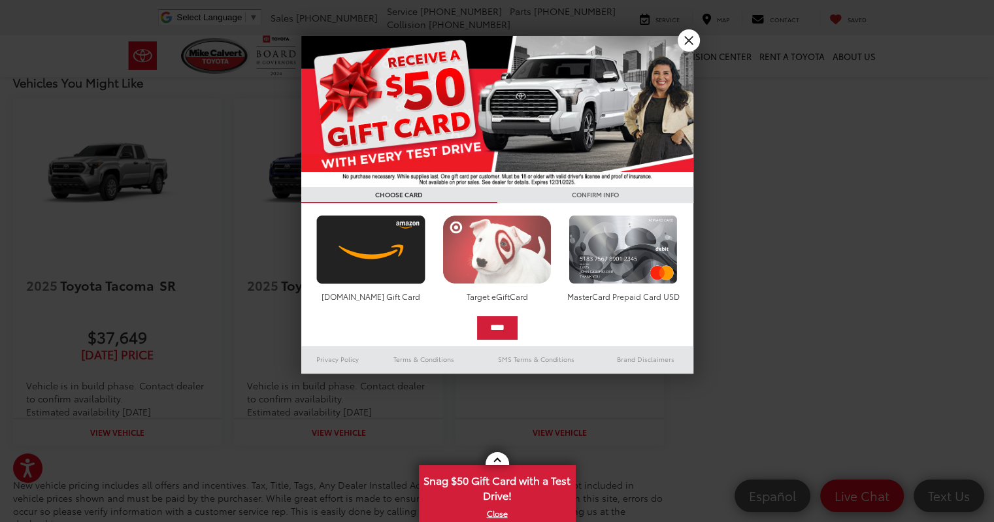
click at [499, 265] on img at bounding box center [497, 249] width 116 height 69
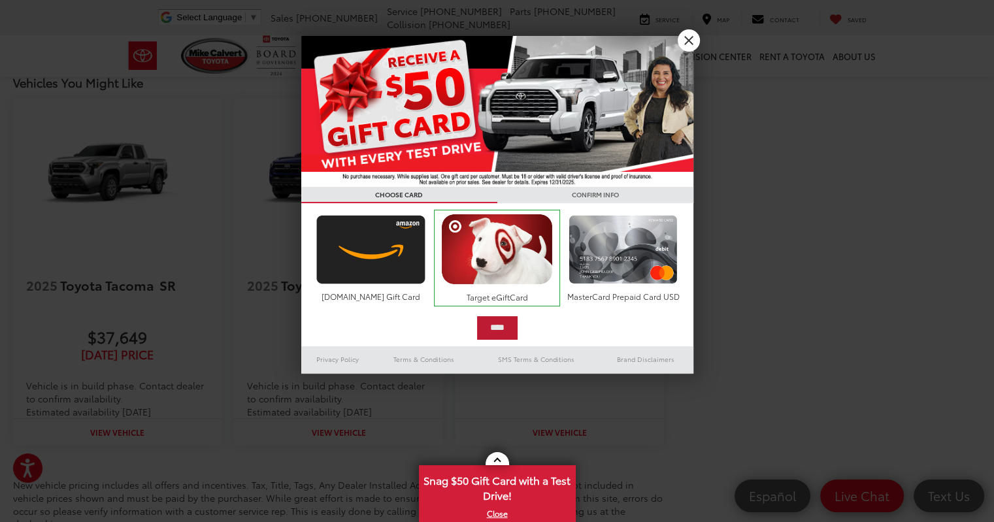
click at [509, 330] on input "****" at bounding box center [497, 328] width 41 height 24
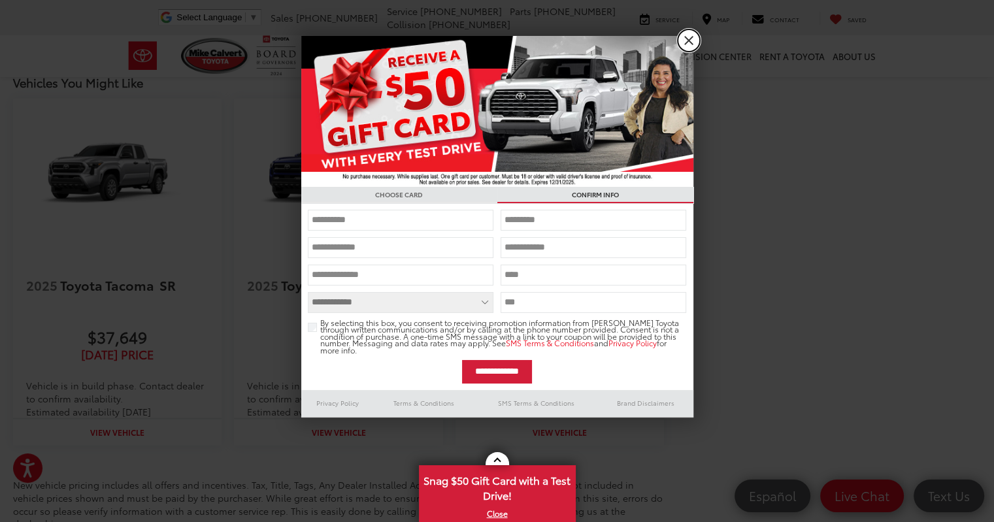
drag, startPoint x: 687, startPoint y: 42, endPoint x: 678, endPoint y: 62, distance: 21.4
click at [687, 42] on link "X" at bounding box center [689, 40] width 22 height 22
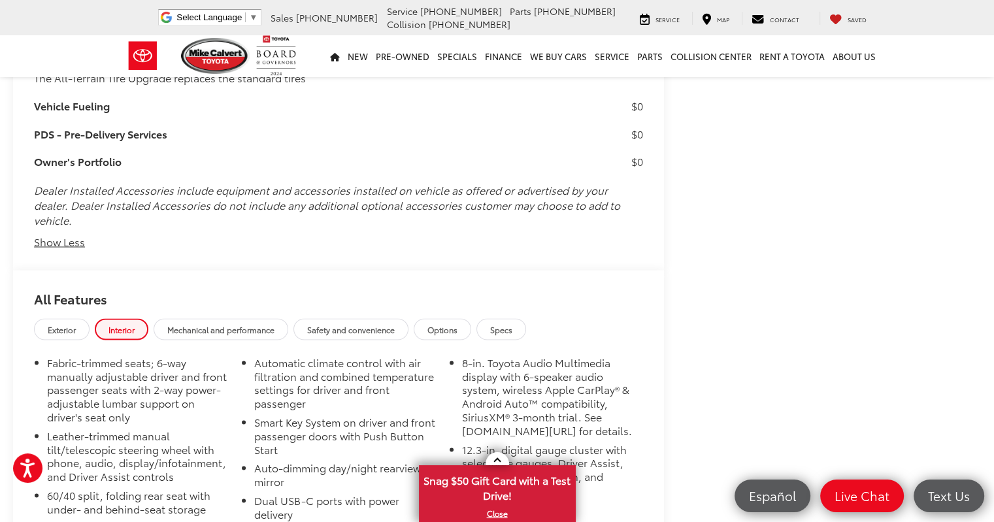
scroll to position [2384, 0]
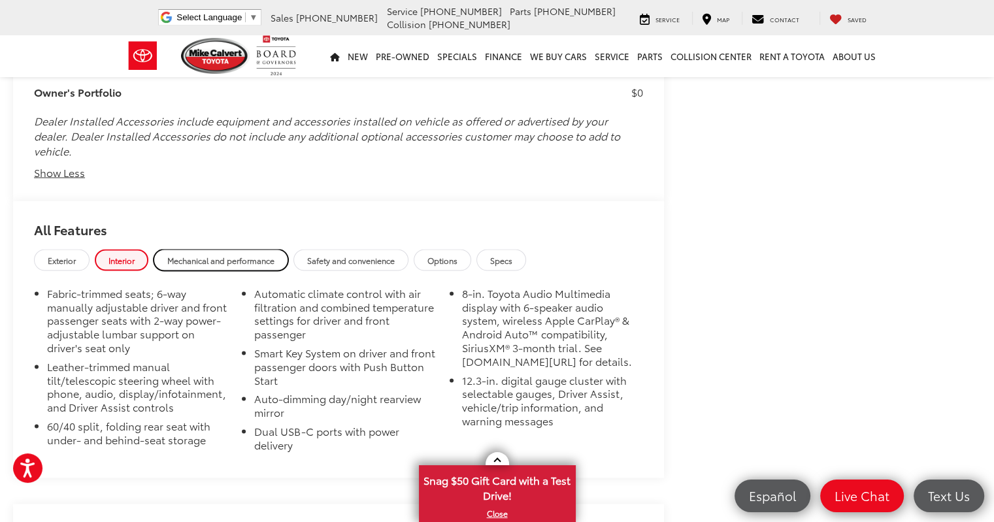
click at [256, 263] on span "Mechanical and performance" at bounding box center [220, 259] width 107 height 11
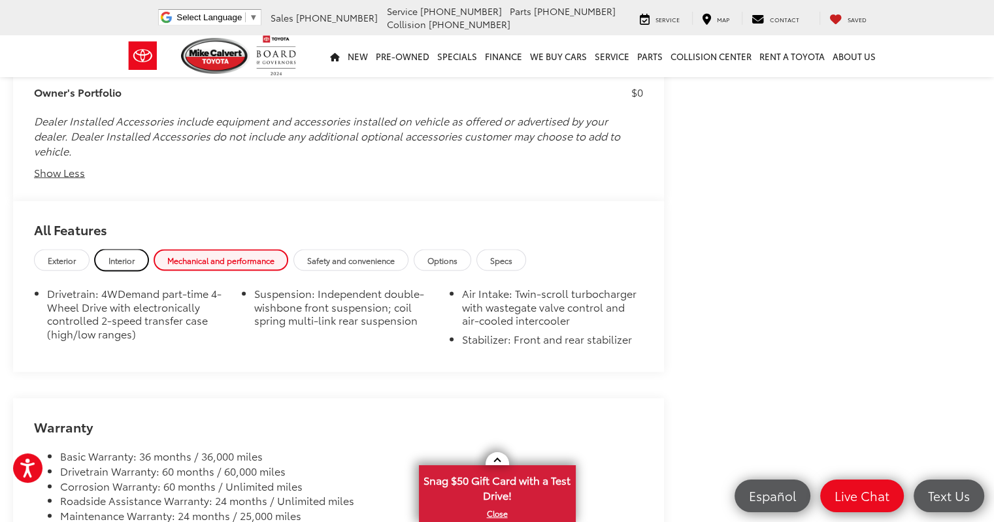
click at [103, 253] on link "Interior" at bounding box center [122, 260] width 54 height 22
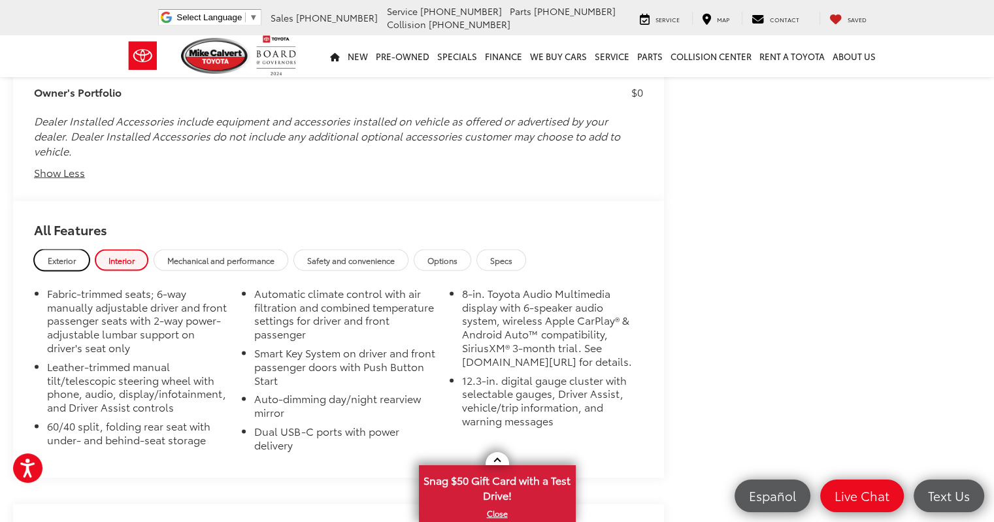
click at [62, 256] on span "Exterior" at bounding box center [62, 259] width 28 height 11
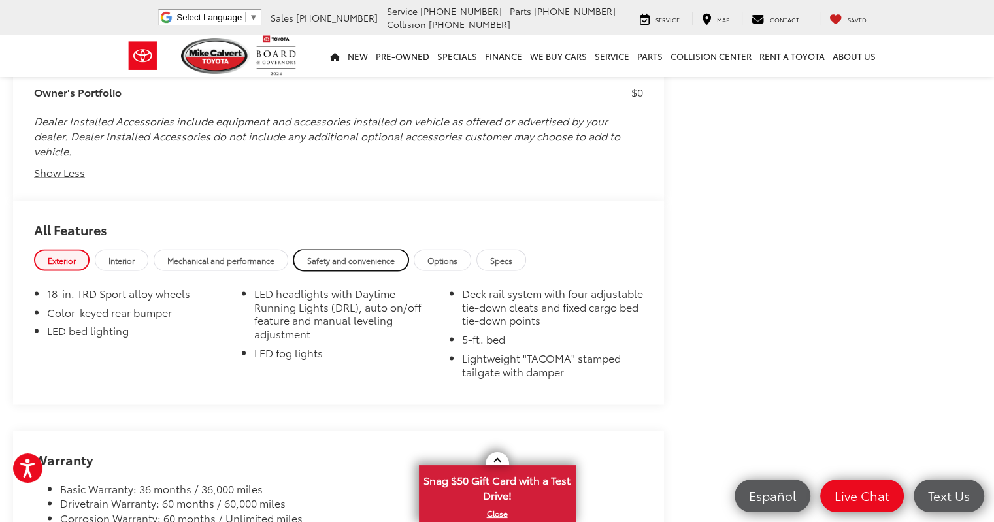
click at [369, 260] on span "Safety and convenience" at bounding box center [351, 259] width 88 height 11
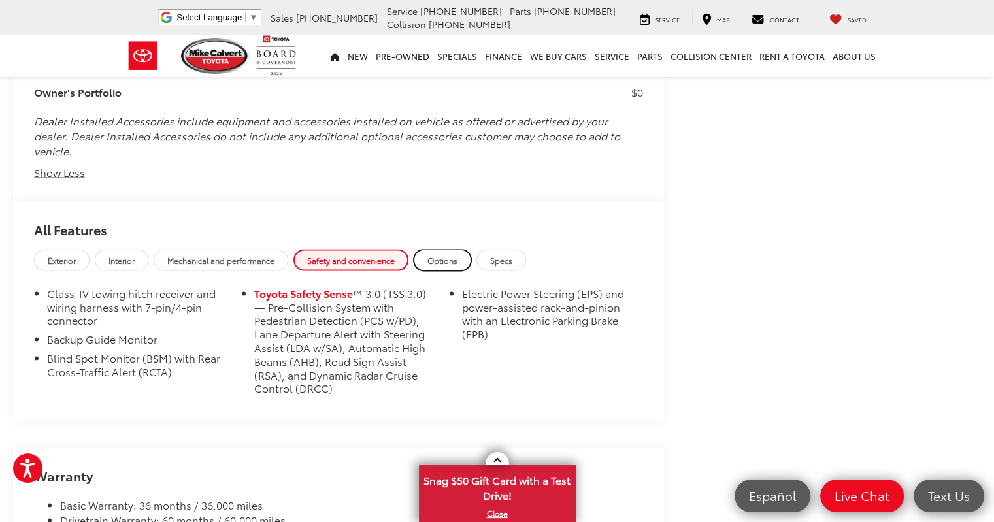
click at [429, 263] on span "Options" at bounding box center [442, 259] width 30 height 11
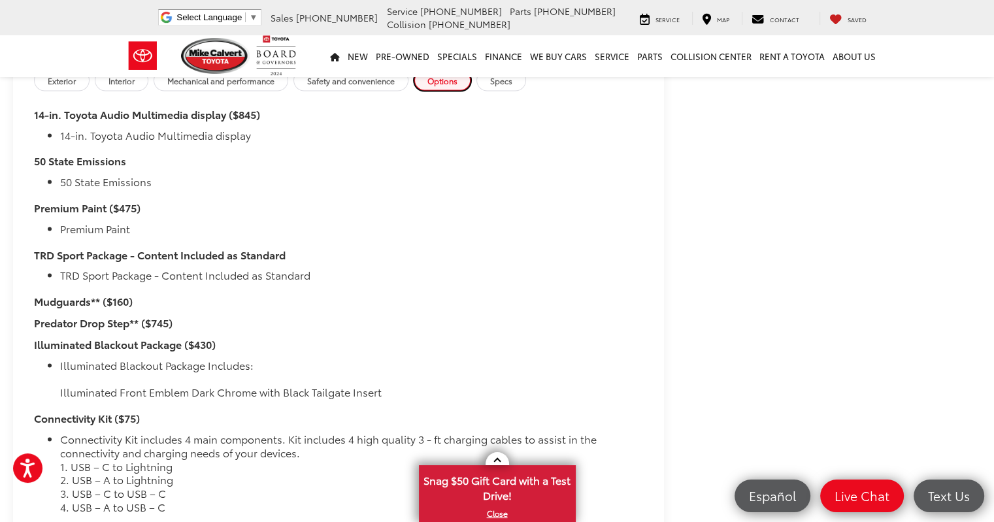
scroll to position [2581, 0]
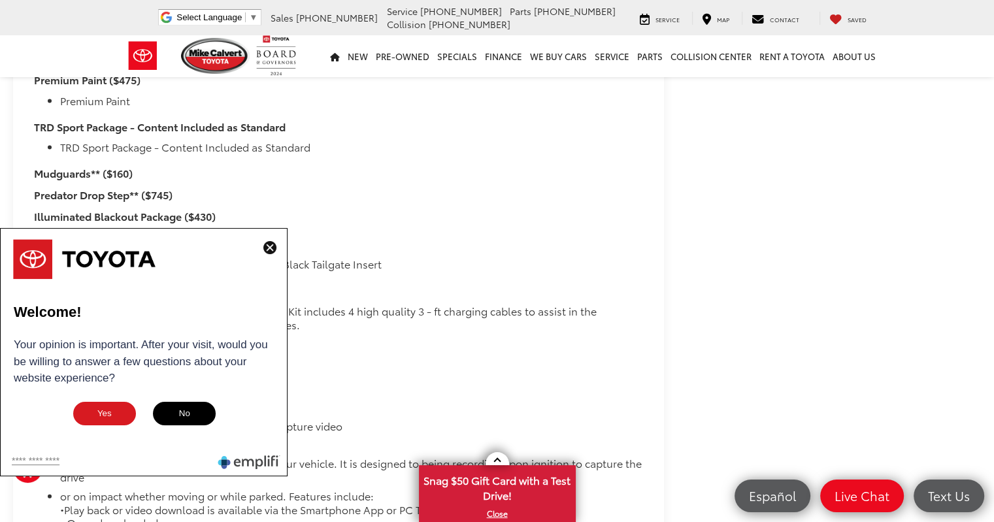
scroll to position [2777, 0]
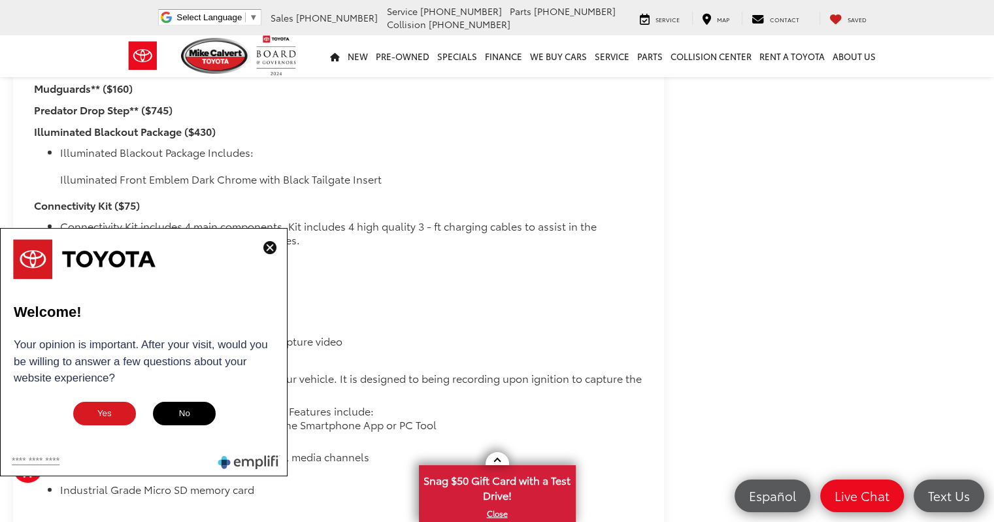
click at [272, 246] on img at bounding box center [269, 247] width 13 height 13
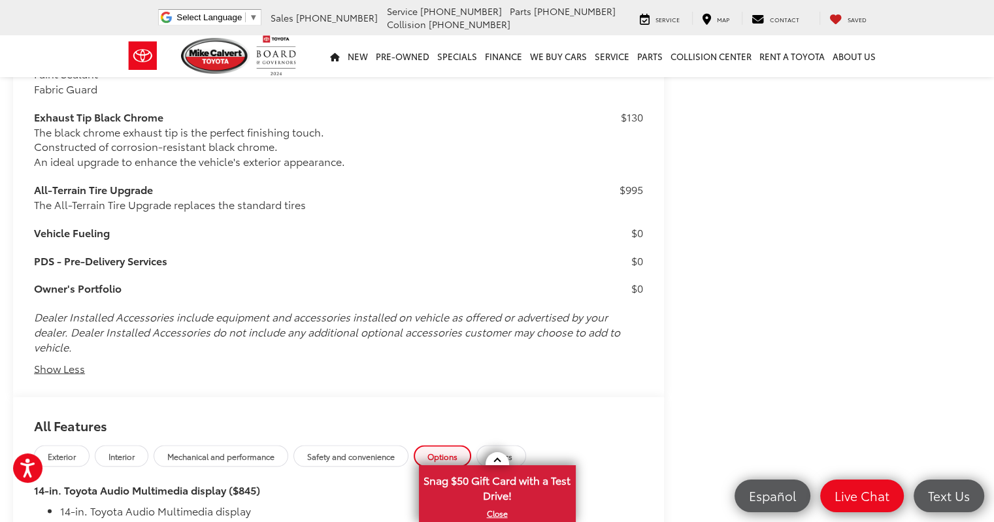
scroll to position [2319, 0]
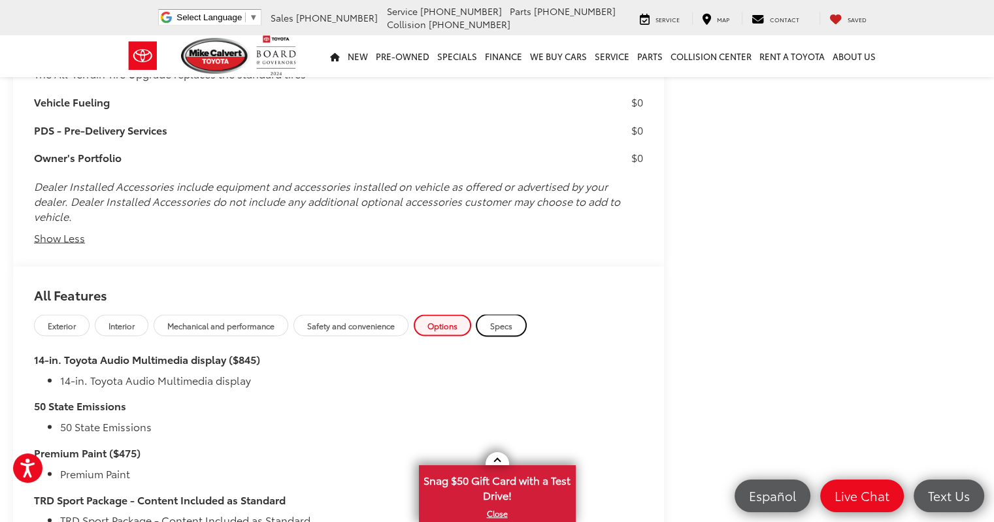
click at [492, 331] on link "Specs" at bounding box center [501, 325] width 50 height 22
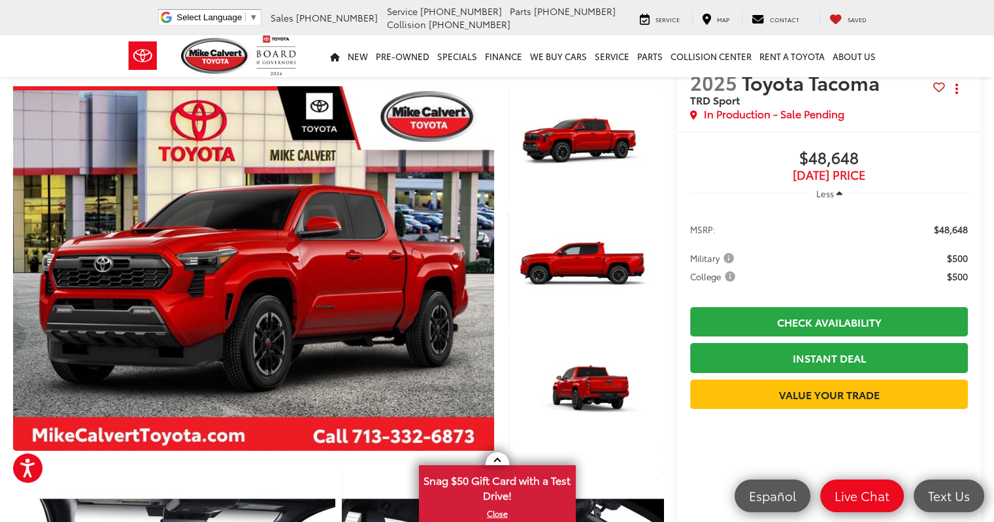
scroll to position [0, 0]
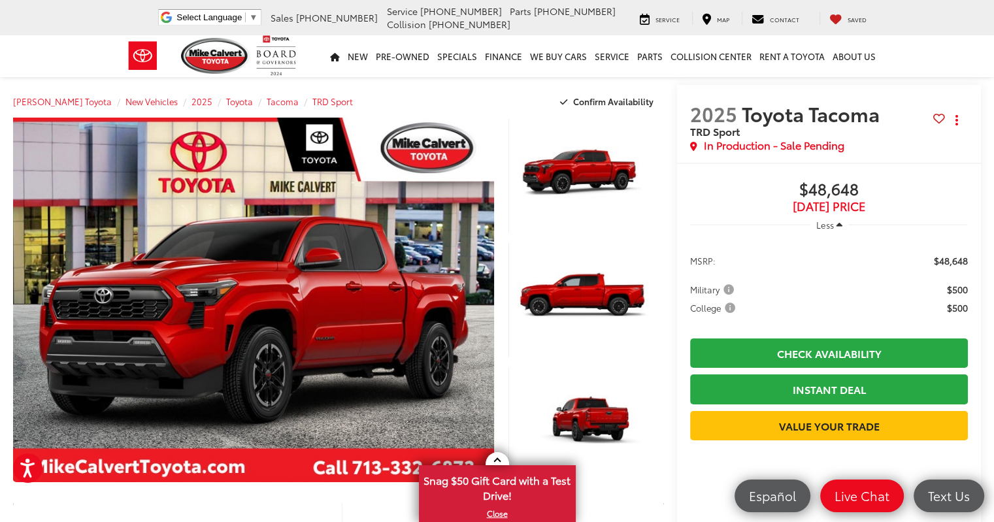
click at [820, 207] on span "TODAY'S PRICE" at bounding box center [829, 206] width 278 height 13
click at [819, 195] on span "$48,648" at bounding box center [829, 190] width 278 height 20
click at [814, 151] on span "In Production - Sale Pending" at bounding box center [774, 145] width 141 height 15
click at [959, 122] on button "Actions" at bounding box center [956, 120] width 23 height 23
click at [817, 156] on div "2025 Toyota Tacoma TRD Sport Copy Link Share Print In Production - Sale Pending" at bounding box center [829, 124] width 304 height 78
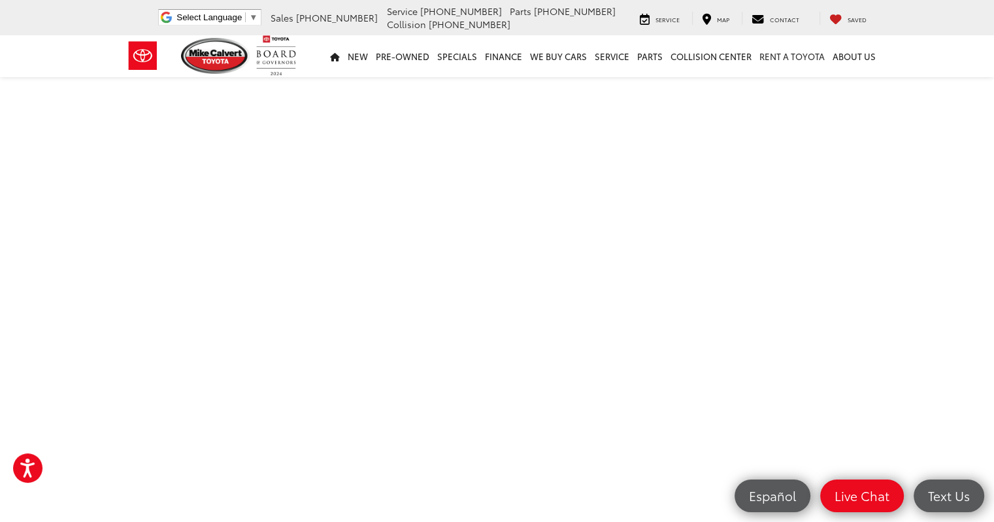
scroll to position [261, 0]
